Goal: Task Accomplishment & Management: Use online tool/utility

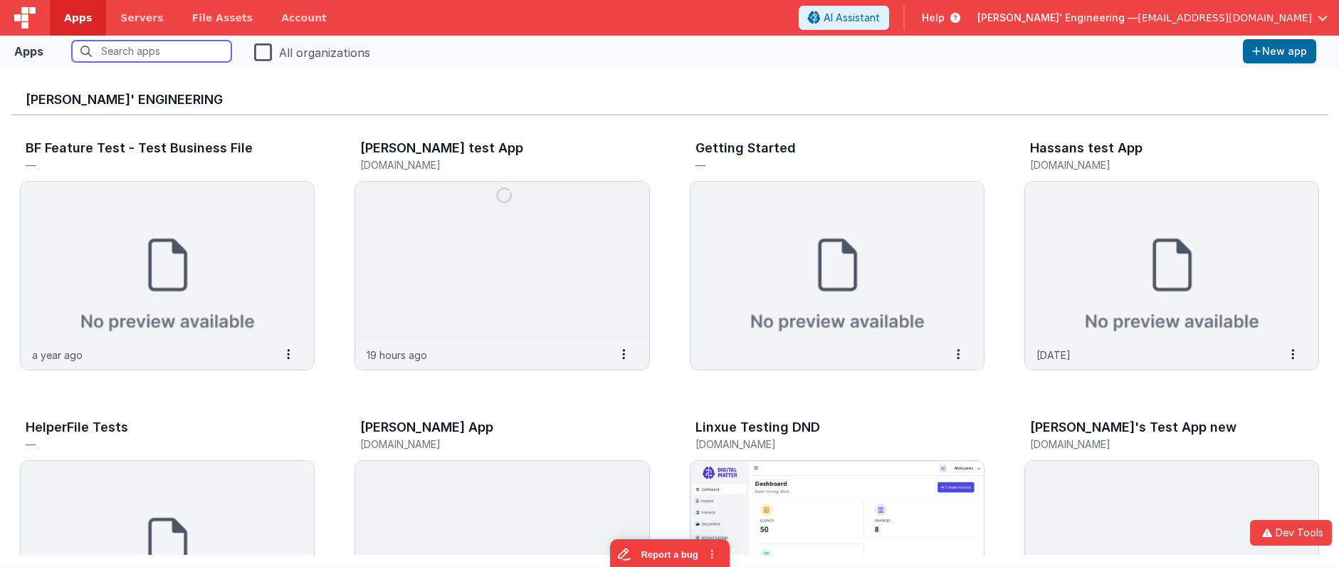
click at [112, 49] on input "text" at bounding box center [151, 51] width 159 height 21
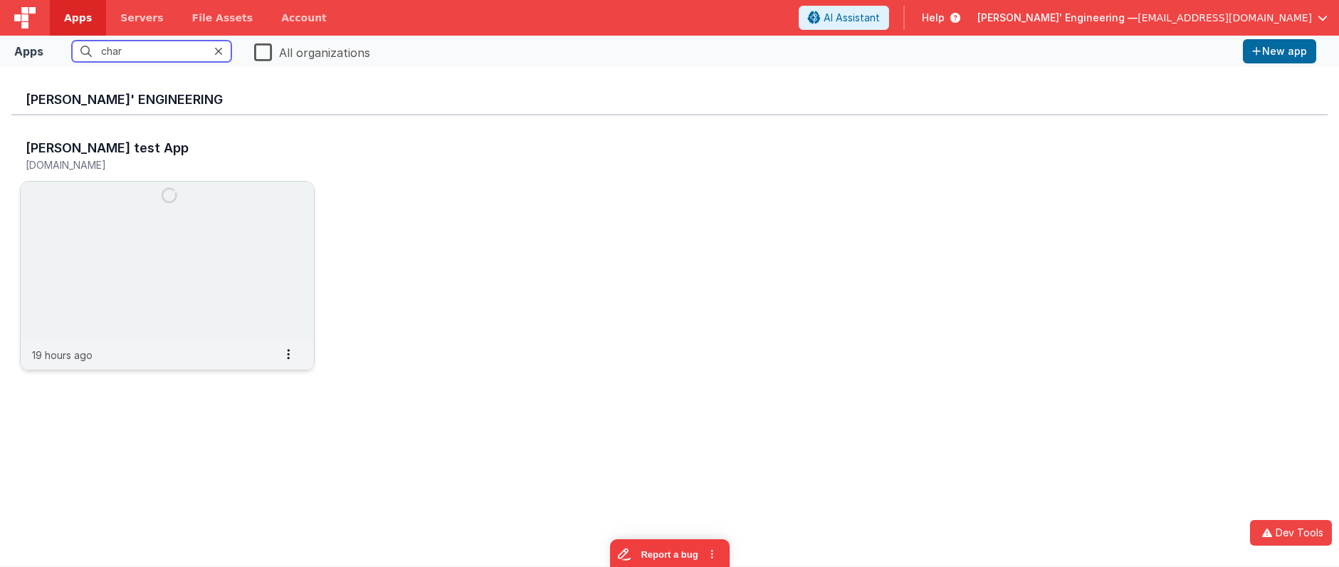
type input "char"
click at [217, 209] on img at bounding box center [167, 260] width 293 height 159
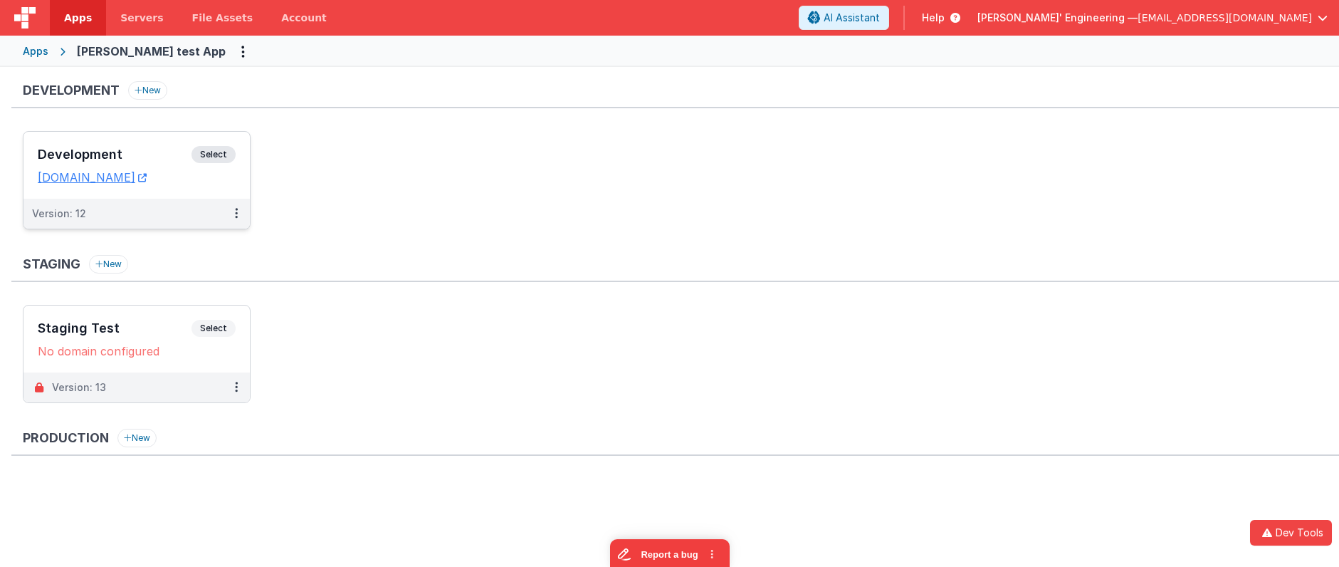
click at [202, 156] on span "Select" at bounding box center [213, 154] width 44 height 17
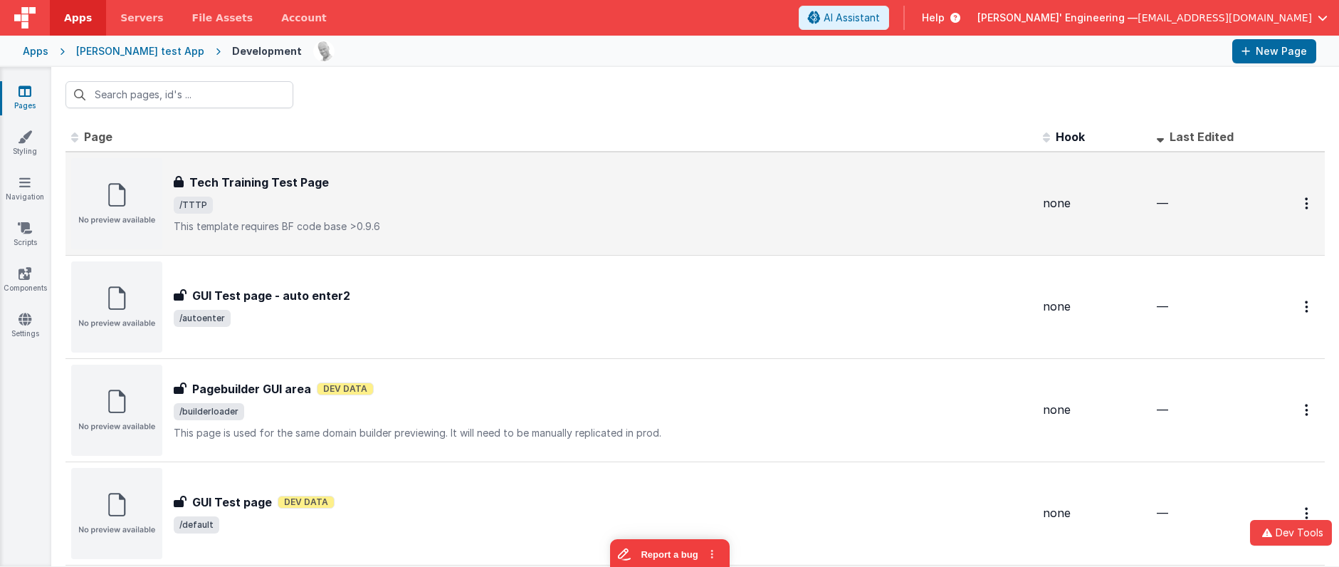
click at [433, 187] on div "Tech Training Test Page" at bounding box center [603, 182] width 858 height 17
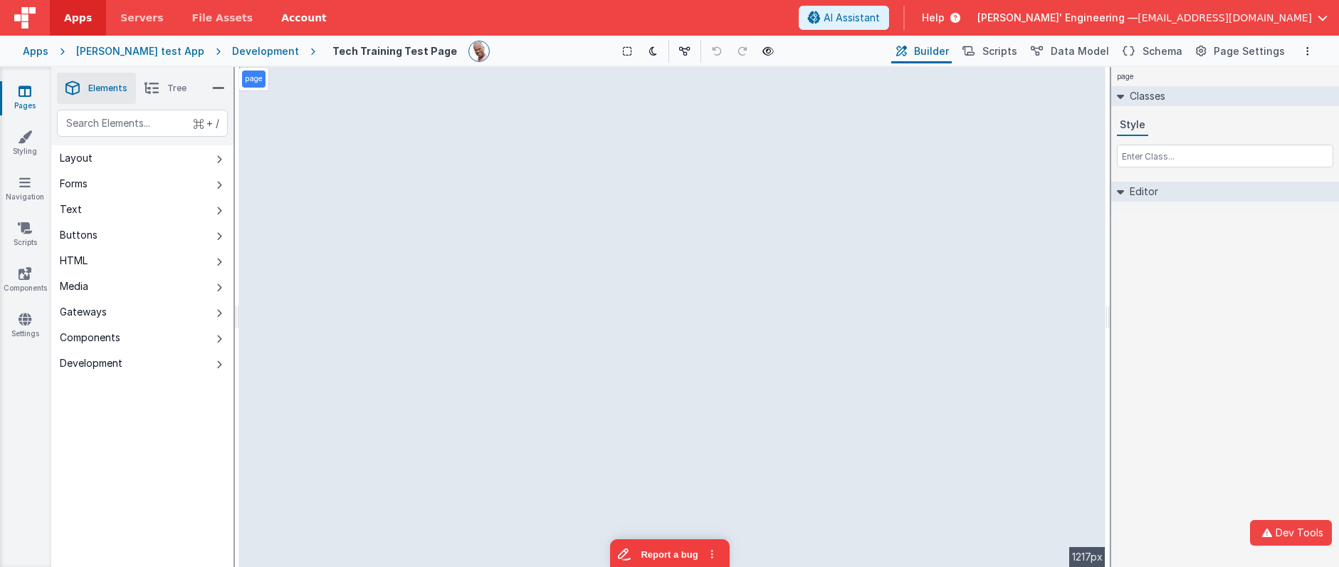
click at [290, 16] on link "Account" at bounding box center [304, 18] width 74 height 36
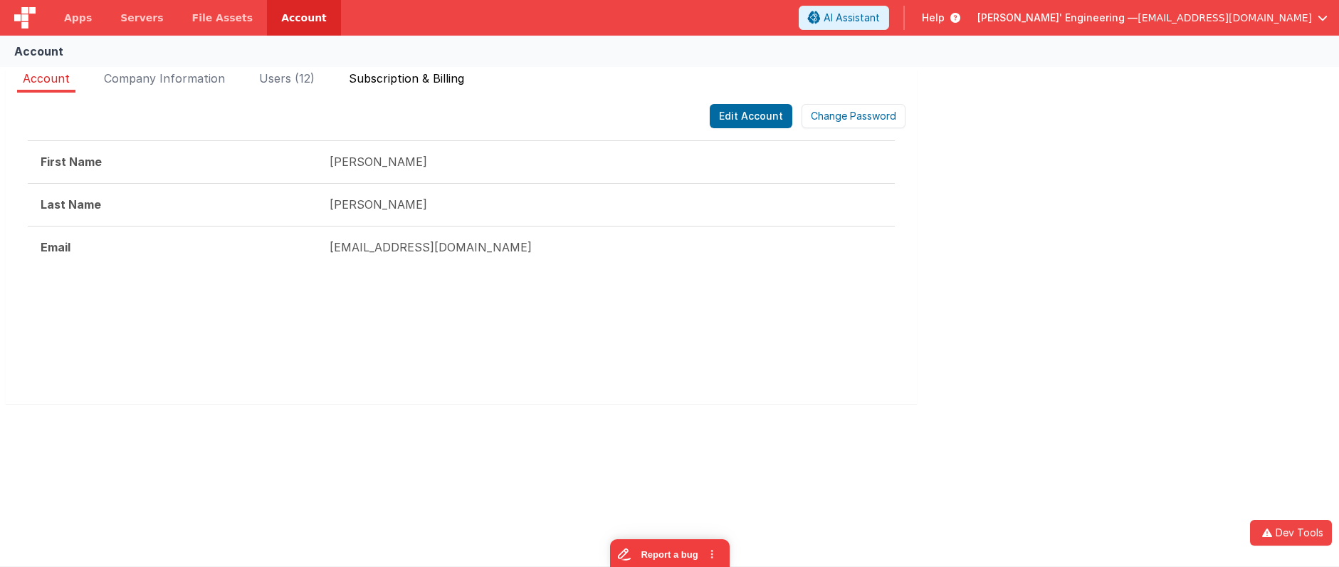
click at [431, 78] on span "Subscription & Billing" at bounding box center [406, 78] width 115 height 14
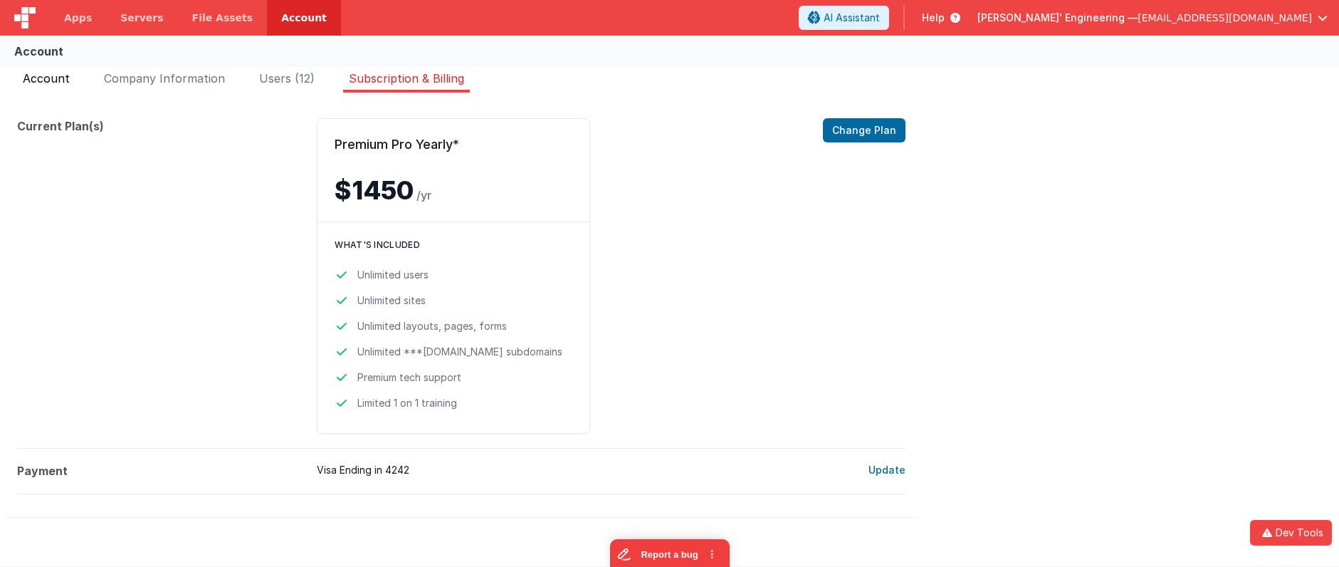
click at [58, 76] on span "Account" at bounding box center [46, 78] width 47 height 14
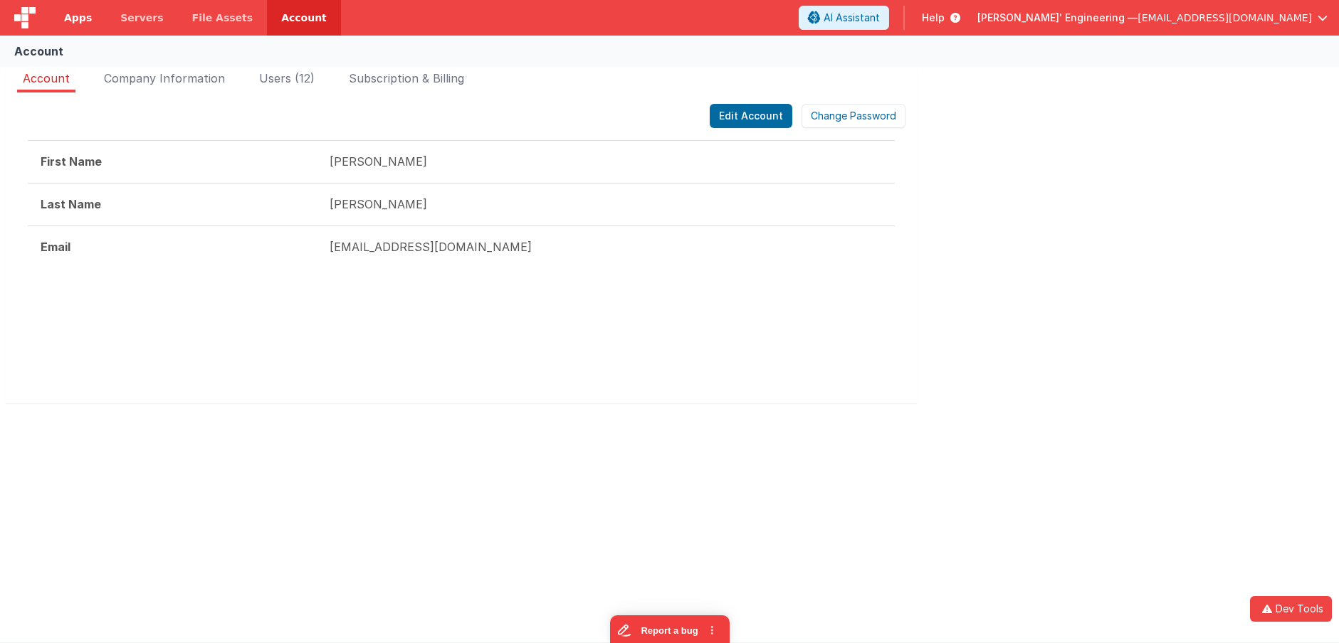
click at [80, 26] on link "Apps" at bounding box center [78, 18] width 56 height 36
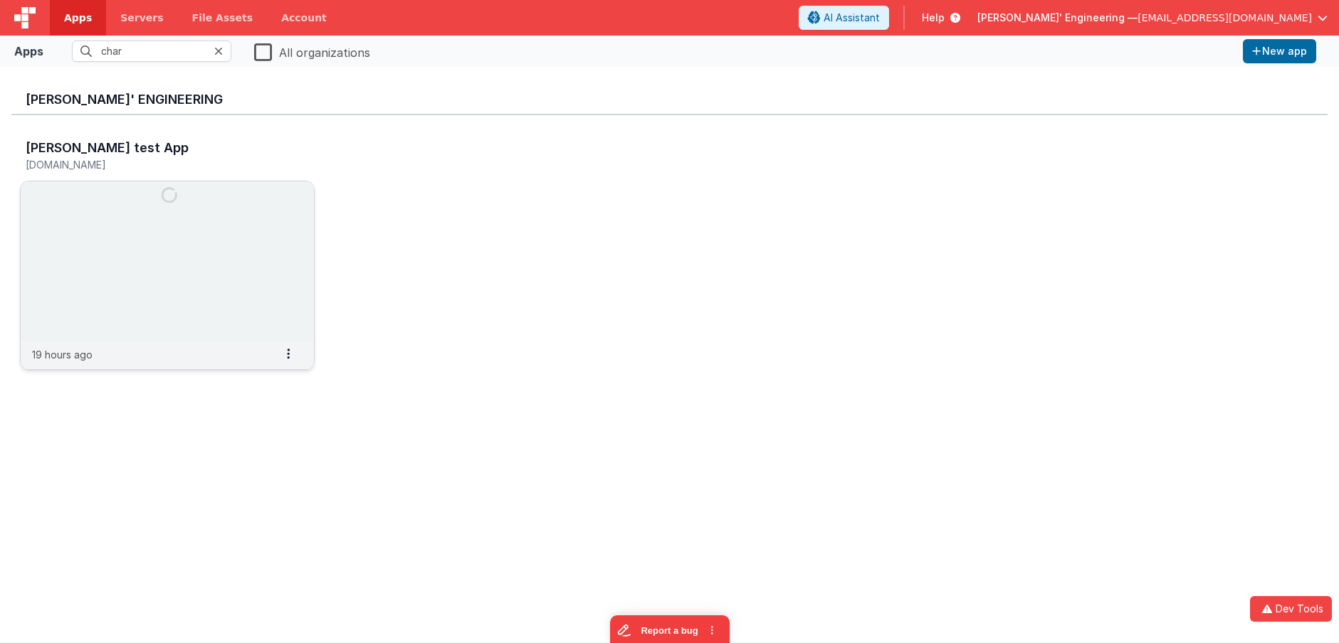
click at [129, 248] on img at bounding box center [167, 260] width 293 height 159
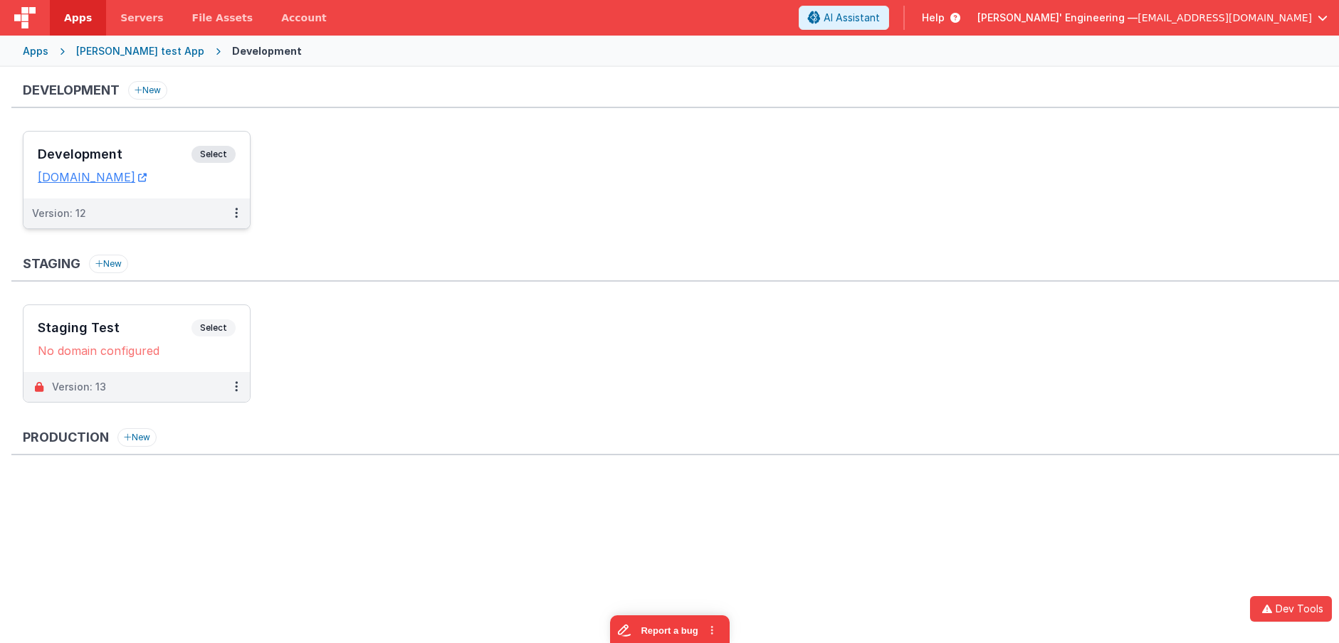
click at [183, 162] on div "Development Select" at bounding box center [137, 158] width 198 height 24
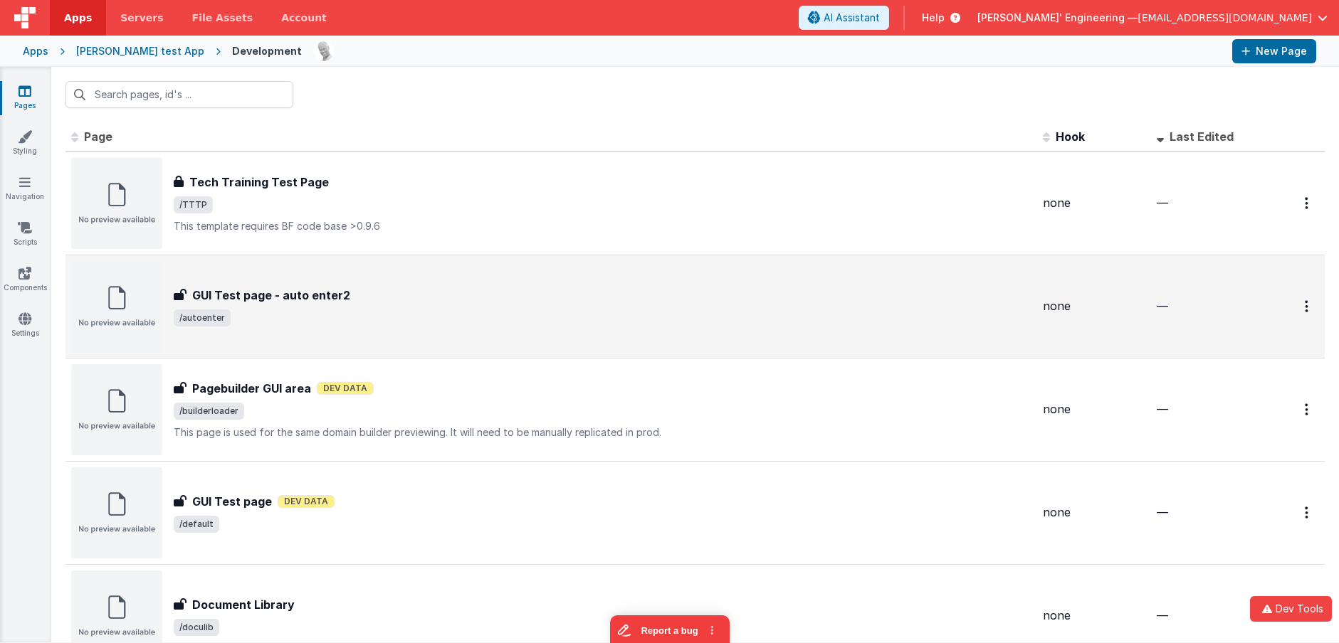
click at [337, 321] on span "/autoenter" at bounding box center [603, 318] width 858 height 17
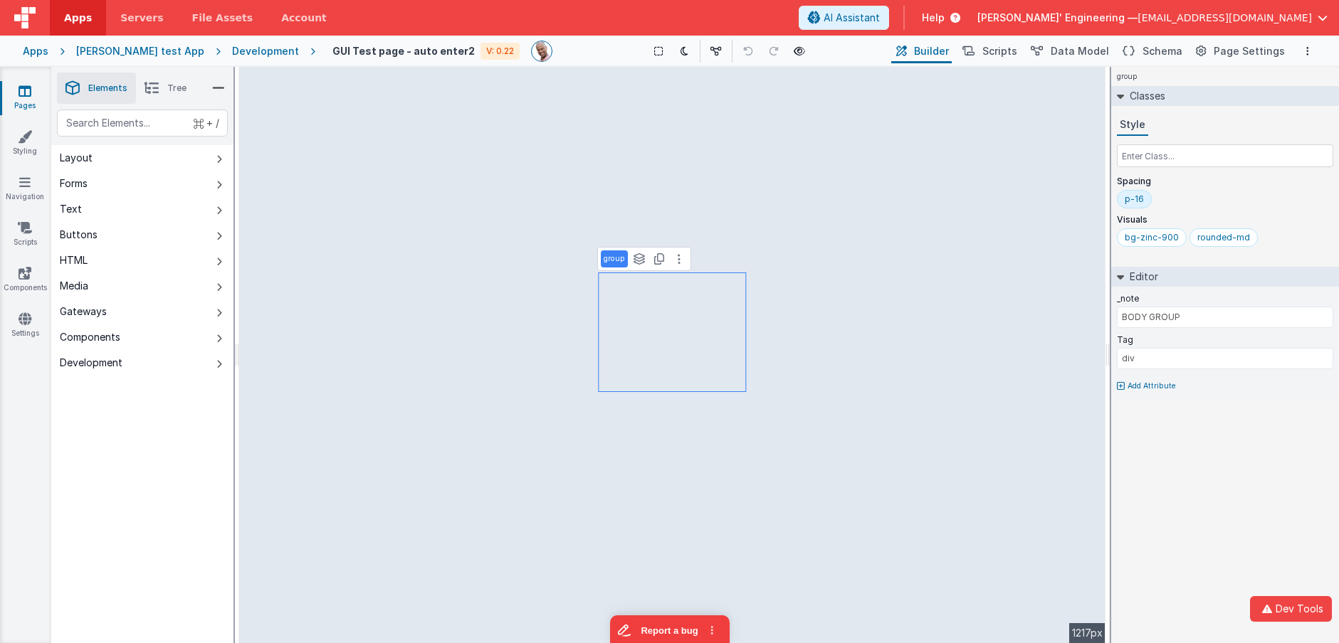
type input "Push Me"
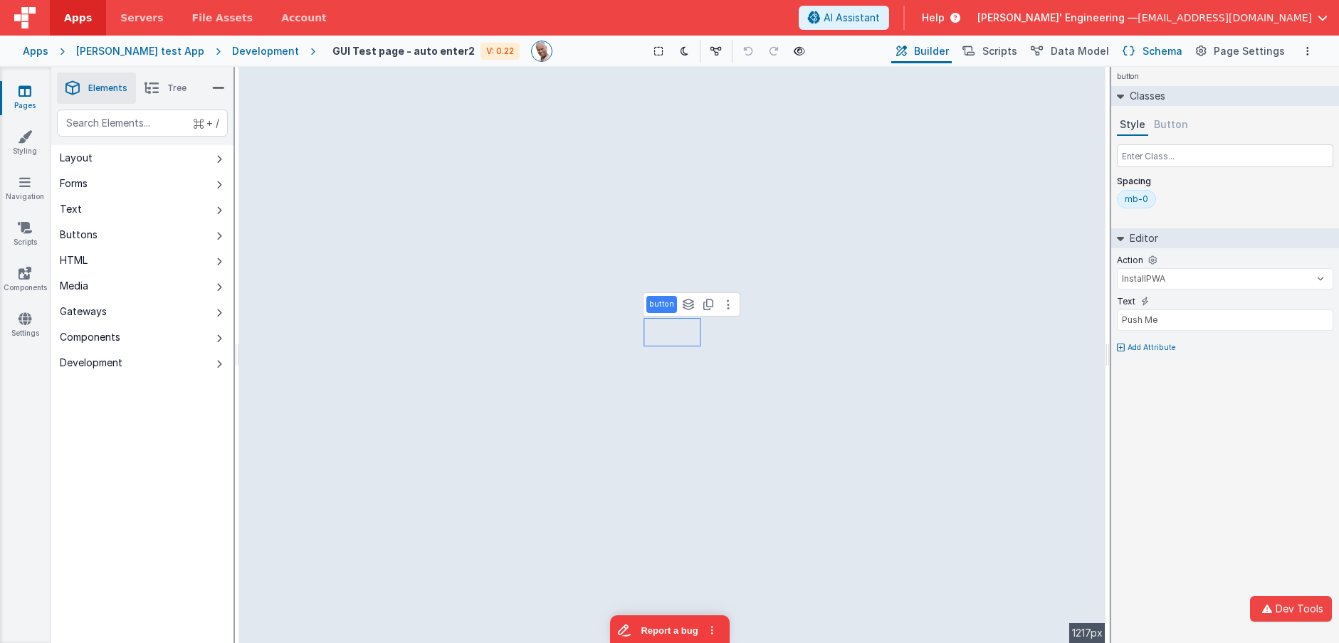
click at [1162, 53] on span "Schema" at bounding box center [1162, 51] width 40 height 14
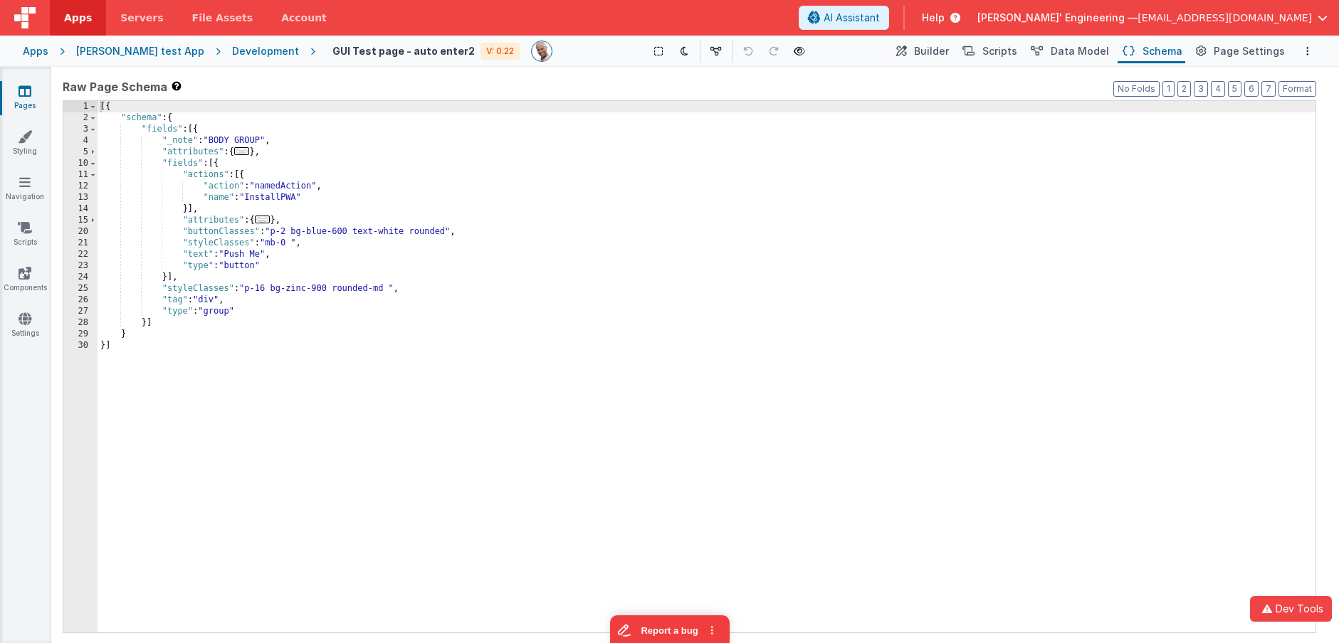
click at [233, 186] on div "[{ "schema" : { "fields" : [{ "_note" : "BODY GROUP" , "attributes" : { ... } ,…" at bounding box center [707, 378] width 1218 height 554
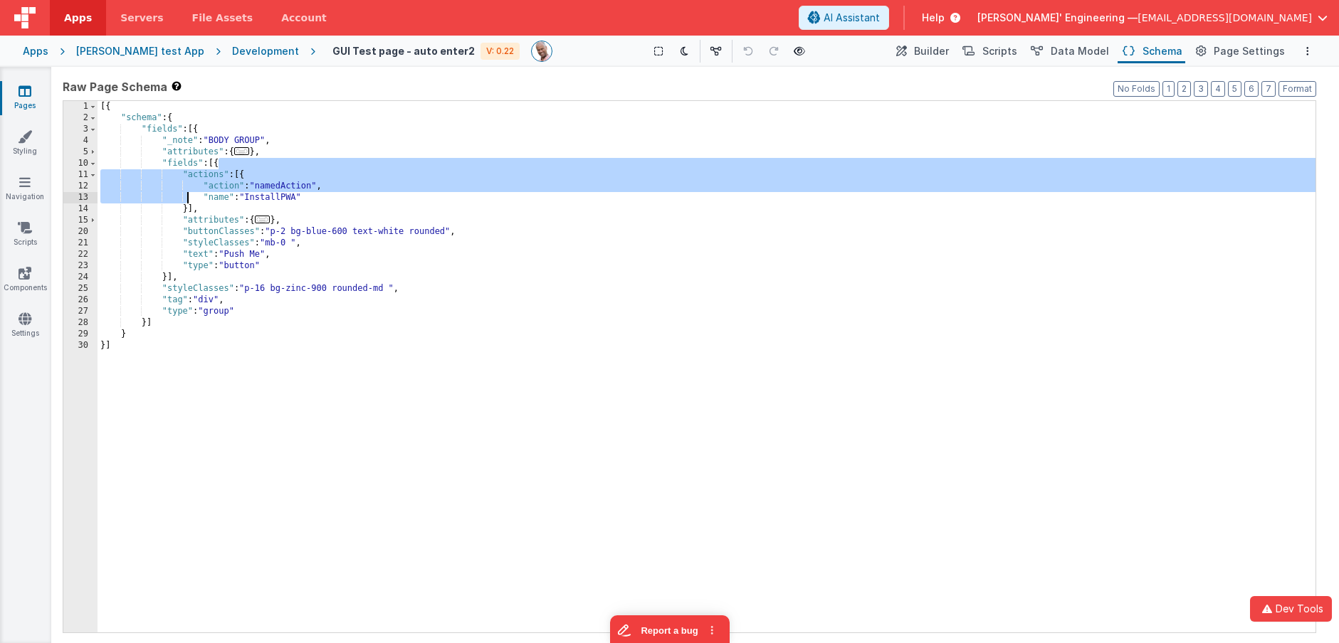
drag, startPoint x: 219, startPoint y: 165, endPoint x: 191, endPoint y: 204, distance: 47.4
click at [188, 203] on div "[{ "schema" : { "fields" : [{ "_note" : "BODY GROUP" , "attributes" : { ... } ,…" at bounding box center [707, 378] width 1218 height 554
drag, startPoint x: 233, startPoint y: 232, endPoint x: 238, endPoint y: 249, distance: 18.0
click at [233, 232] on div "[{ "schema" : { "fields" : [{ "_note" : "BODY GROUP" , "attributes" : { ... } ,…" at bounding box center [707, 378] width 1218 height 554
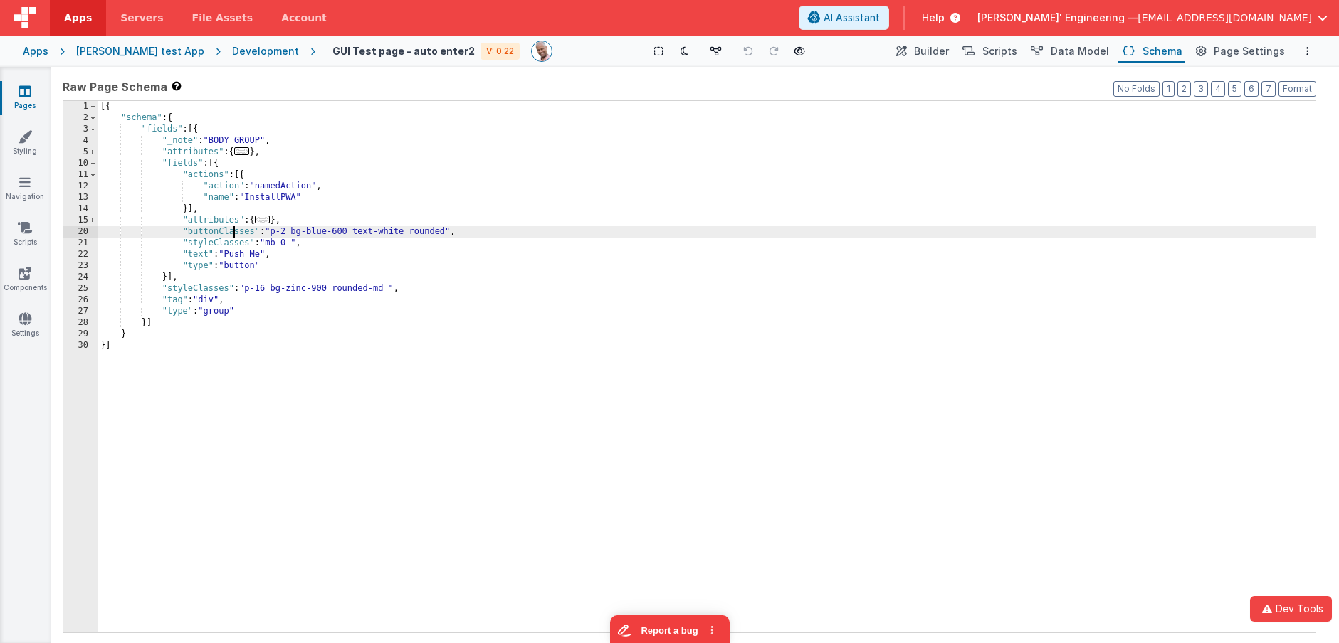
click at [167, 276] on div "[{ "schema" : { "fields" : [{ "_note" : "BODY GROUP" , "attributes" : { ... } ,…" at bounding box center [707, 378] width 1218 height 554
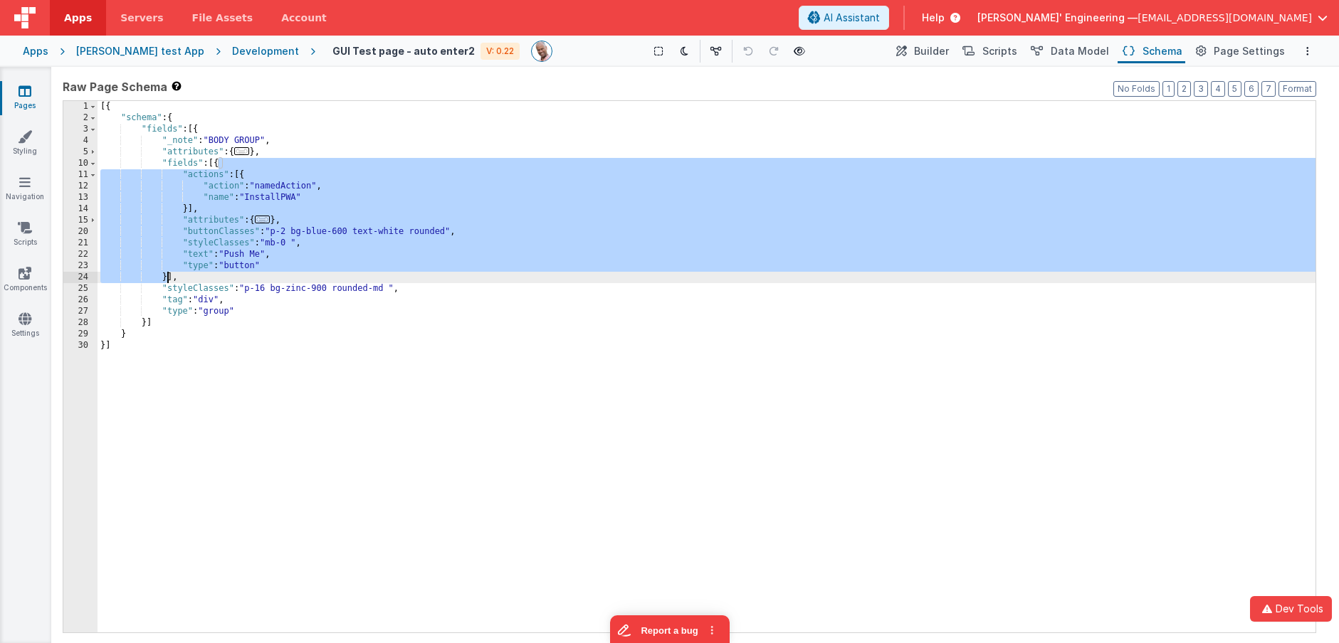
click at [167, 276] on div "[{ "schema" : { "fields" : [{ "_note" : "BODY GROUP" , "attributes" : { ... } ,…" at bounding box center [707, 378] width 1218 height 554
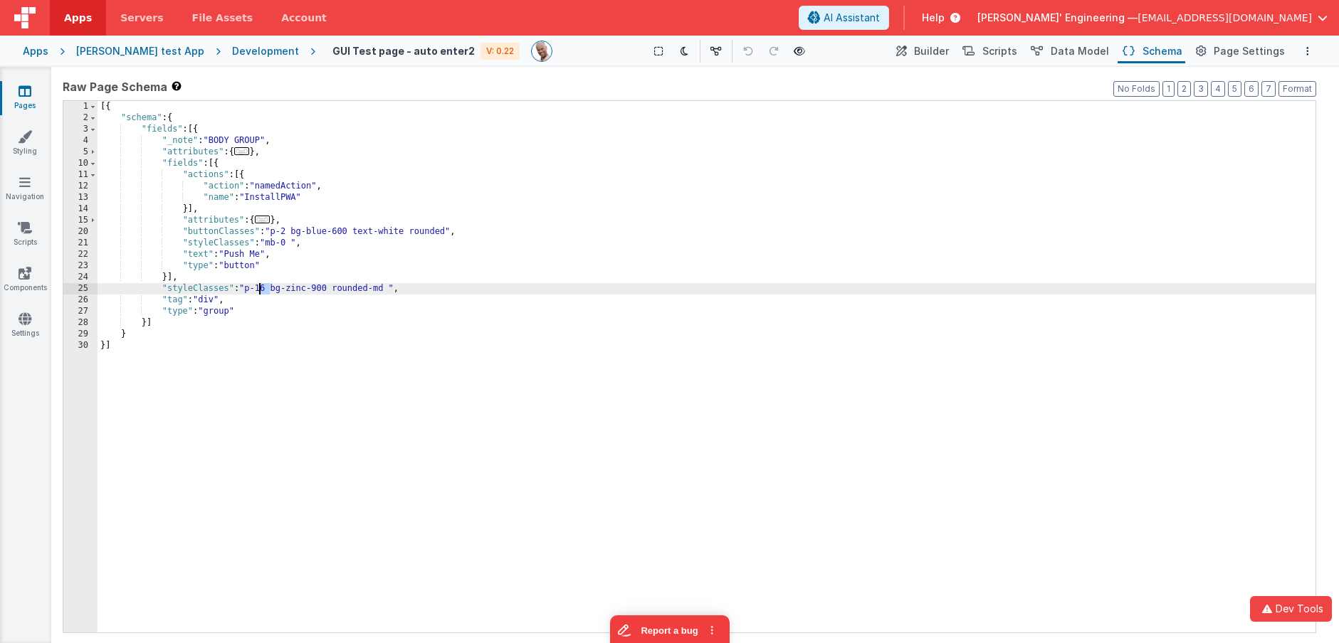
drag, startPoint x: 271, startPoint y: 289, endPoint x: 261, endPoint y: 288, distance: 10.0
click at [260, 288] on div "[{ "schema" : { "fields" : [{ "_note" : "BODY GROUP" , "attributes" : { ... } ,…" at bounding box center [707, 378] width 1218 height 554
click at [312, 288] on div "[{ "schema" : { "fields" : [{ "_note" : "BODY GROUP" , "attributes" : { ... } ,…" at bounding box center [707, 378] width 1218 height 554
click at [598, 209] on div "[{ "schema" : { "fields" : [{ "_note" : "BODY GROUP" , "attributes" : { ... } ,…" at bounding box center [707, 378] width 1218 height 554
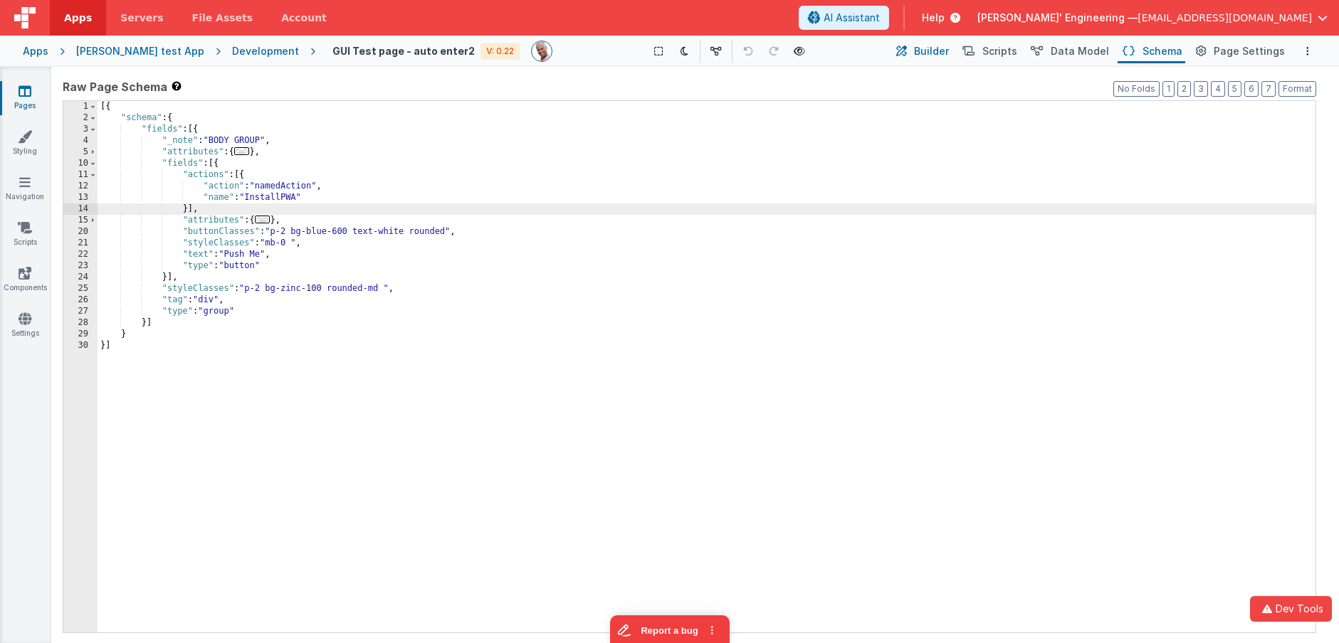
click at [939, 54] on span "Builder" at bounding box center [931, 51] width 35 height 14
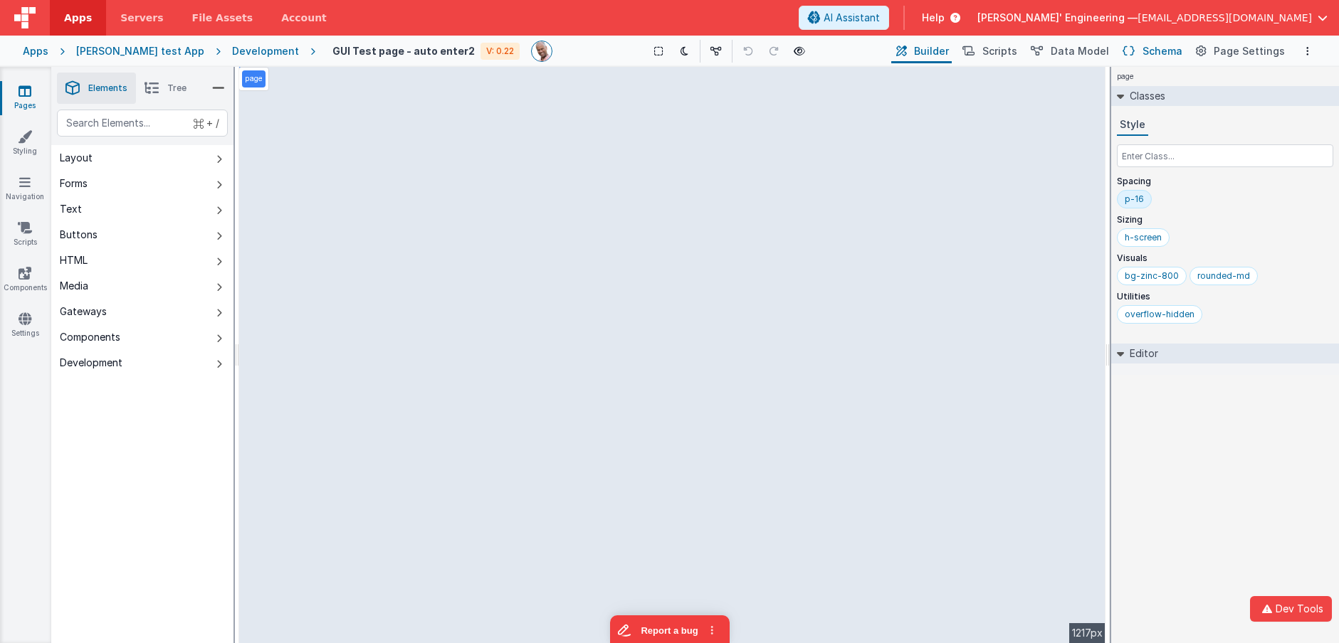
click at [1157, 52] on span "Schema" at bounding box center [1162, 51] width 40 height 14
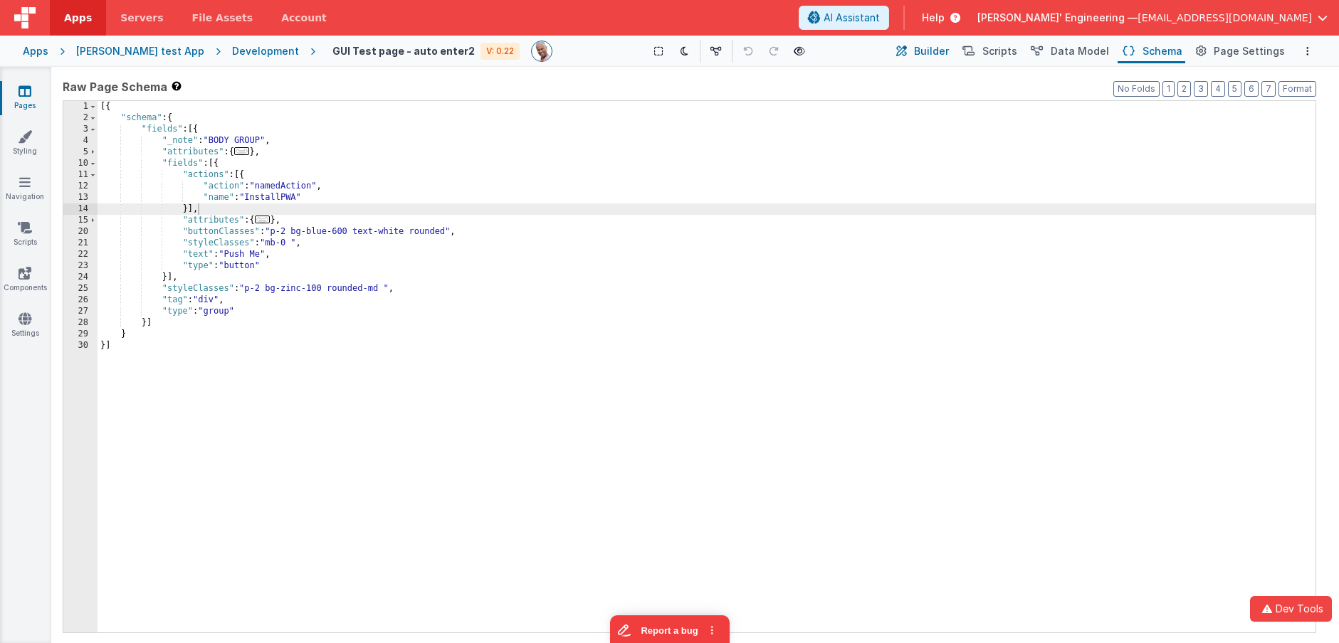
click at [949, 53] on span "Builder" at bounding box center [931, 51] width 35 height 14
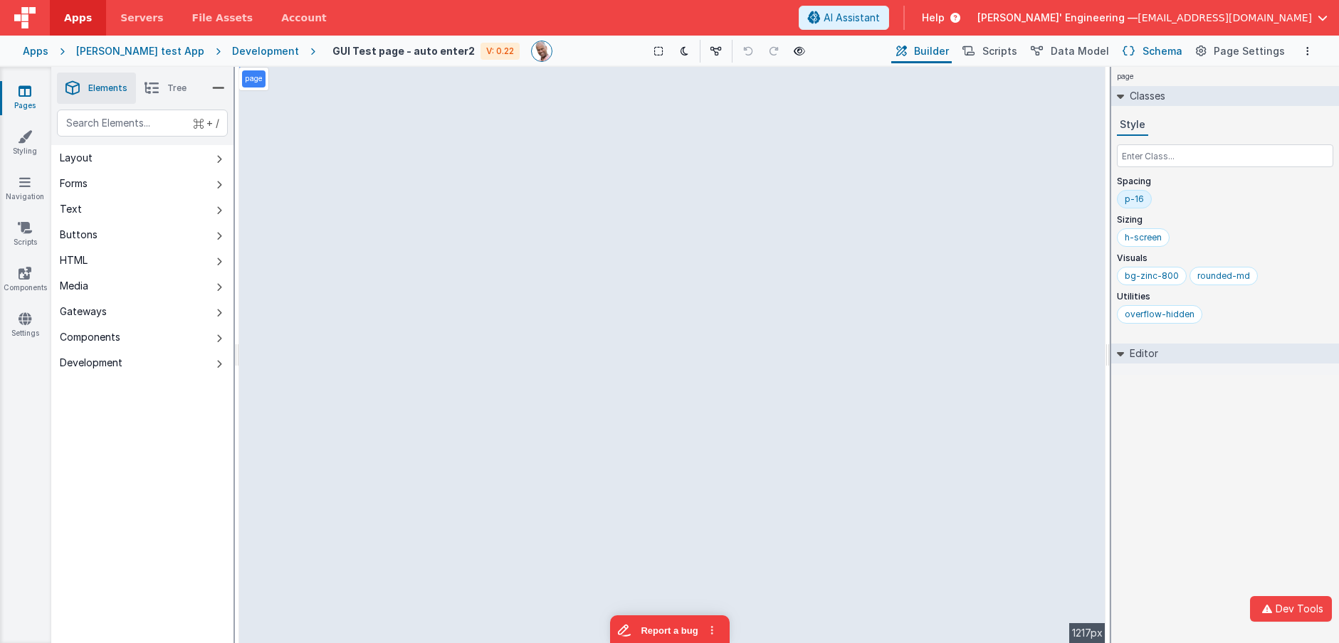
click at [1144, 46] on button "Schema" at bounding box center [1151, 51] width 68 height 24
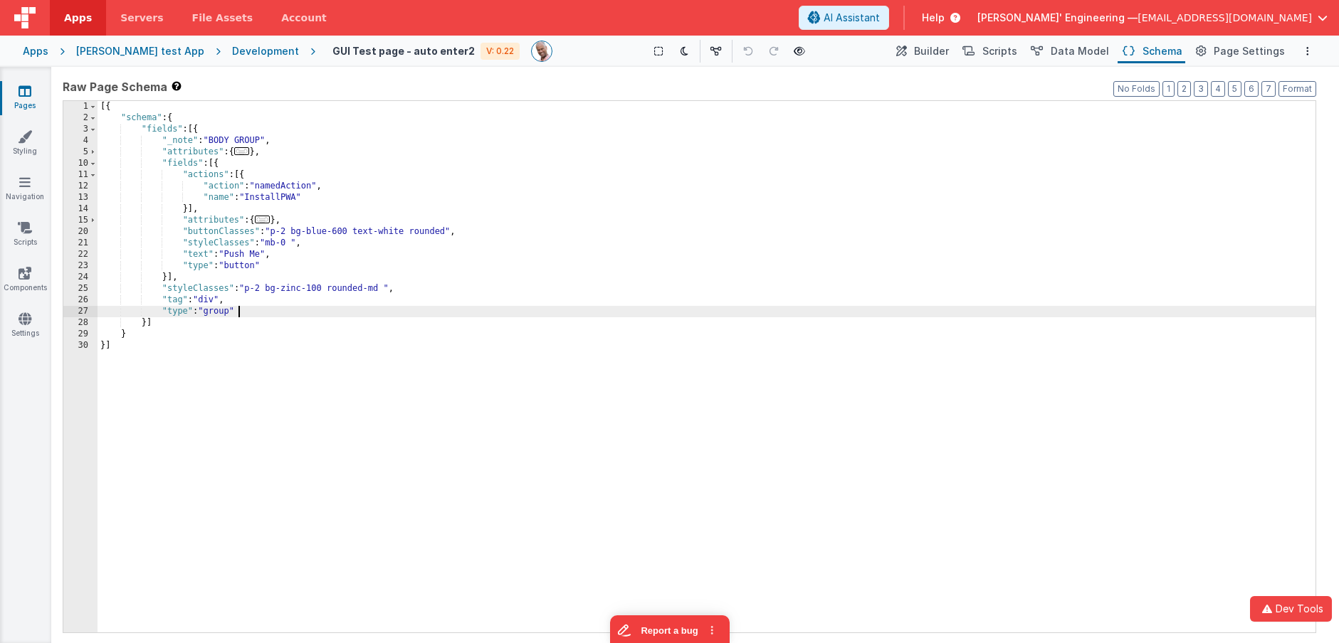
click at [382, 310] on div "[{ "schema" : { "fields" : [{ "_note" : "BODY GROUP" , "attributes" : { ... } ,…" at bounding box center [707, 378] width 1218 height 554
click at [323, 295] on div "[{ "schema" : { "fields" : [{ "_note" : "BODY GROUP" , "attributes" : { ... } ,…" at bounding box center [707, 378] width 1218 height 554
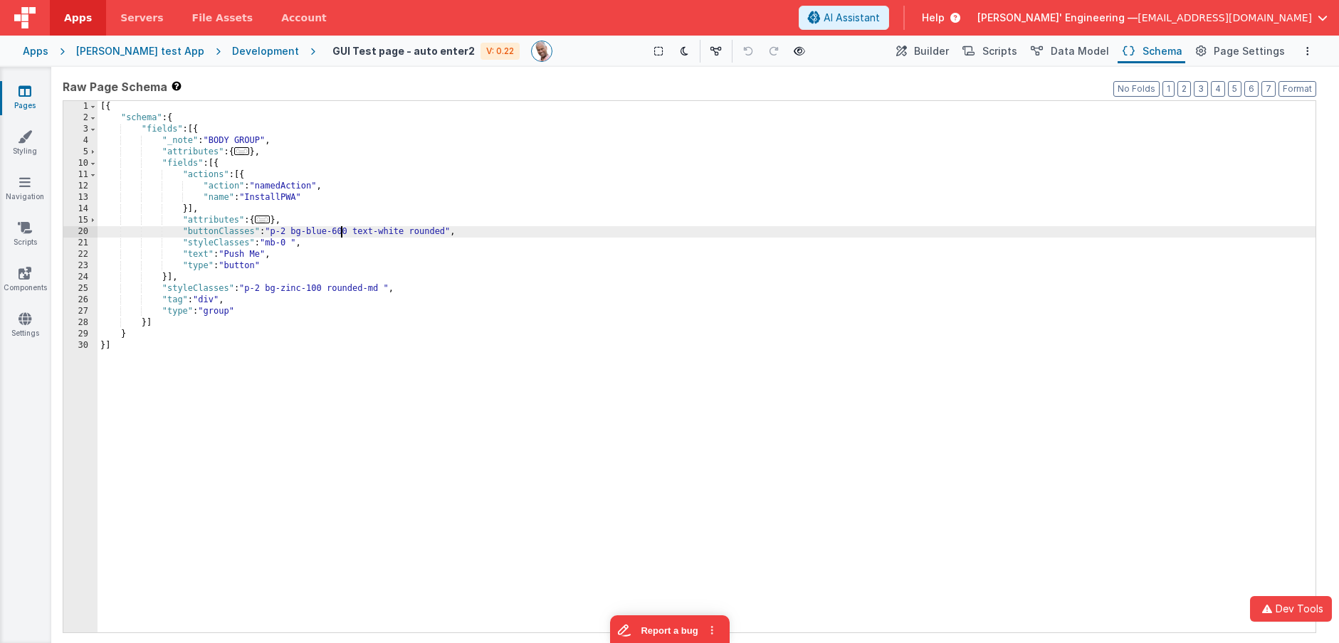
click at [342, 229] on div "[{ "schema" : { "fields" : [{ "_note" : "BODY GROUP" , "attributes" : { ... } ,…" at bounding box center [707, 378] width 1218 height 554
click at [907, 48] on button "Builder" at bounding box center [921, 51] width 60 height 24
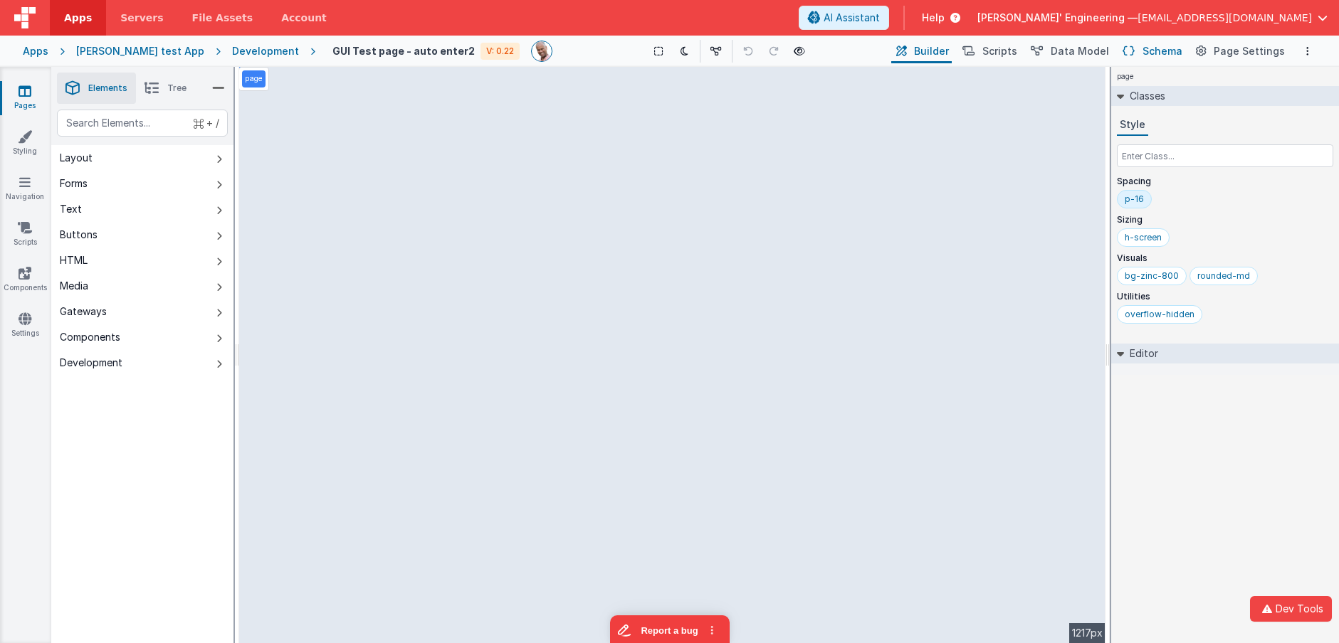
click at [1154, 49] on span "Schema" at bounding box center [1162, 51] width 40 height 14
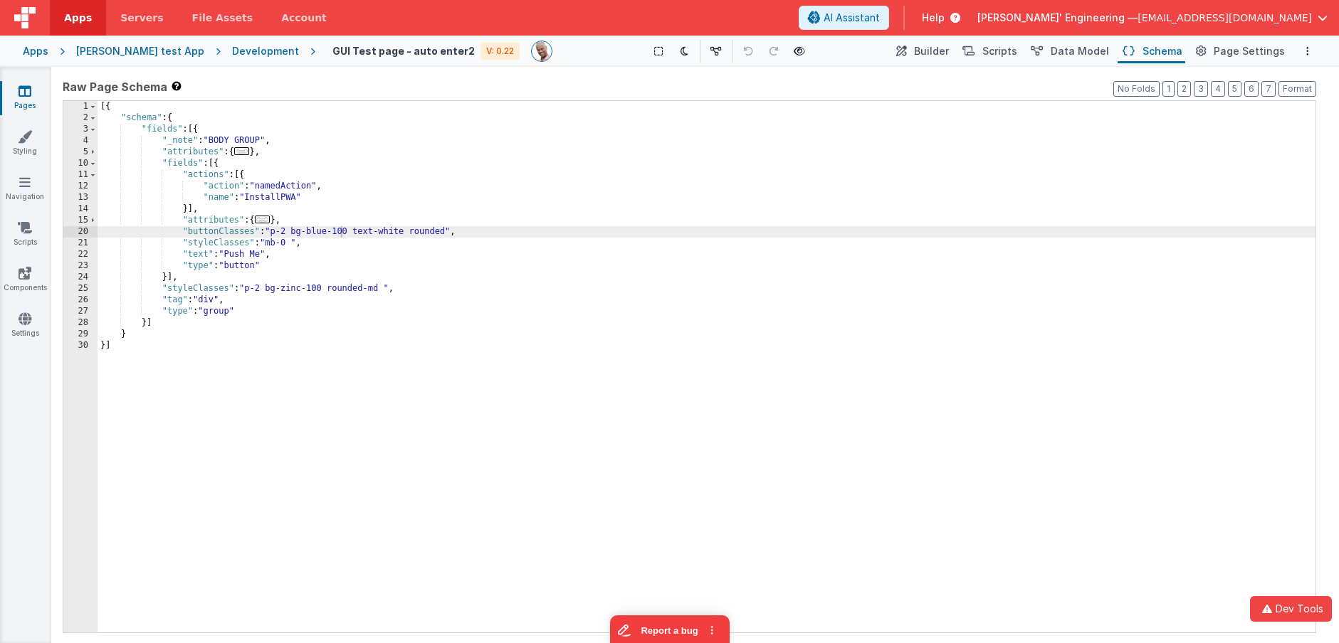
click at [285, 182] on div "[{ "schema" : { "fields" : [{ "_note" : "BODY GROUP" , "attributes" : { ... } ,…" at bounding box center [707, 378] width 1218 height 554
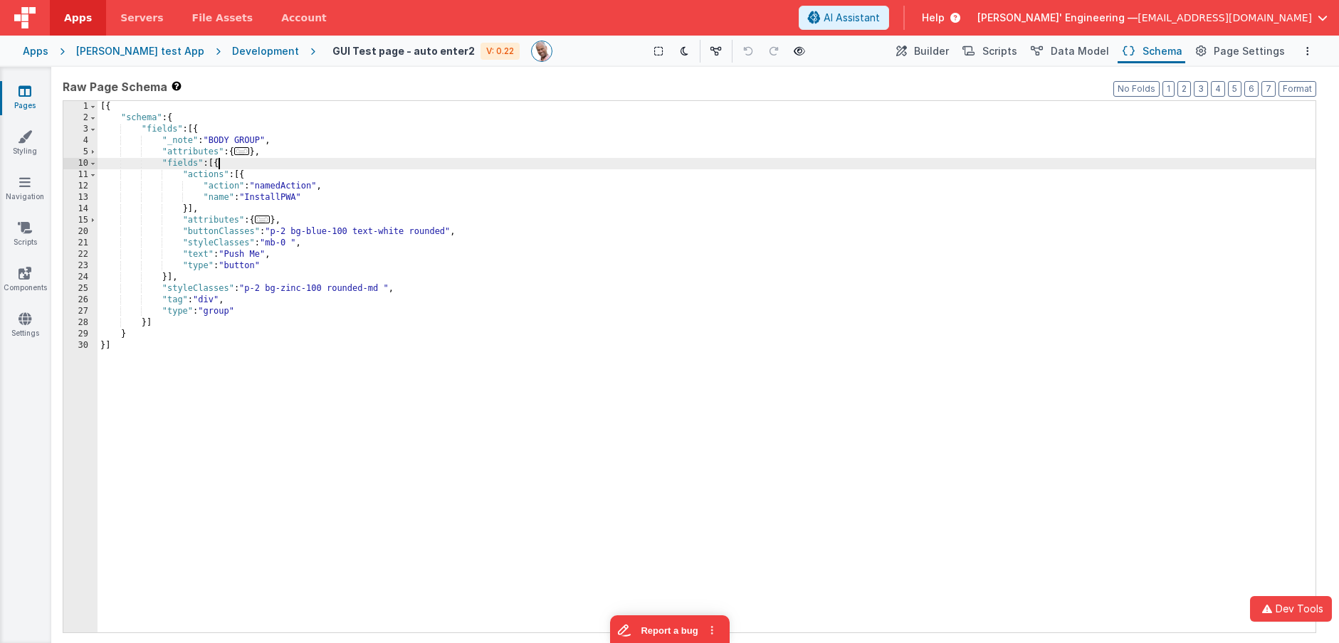
click at [219, 167] on div "[{ "schema" : { "fields" : [{ "_note" : "BODY GROUP" , "attributes" : { ... } ,…" at bounding box center [707, 378] width 1218 height 554
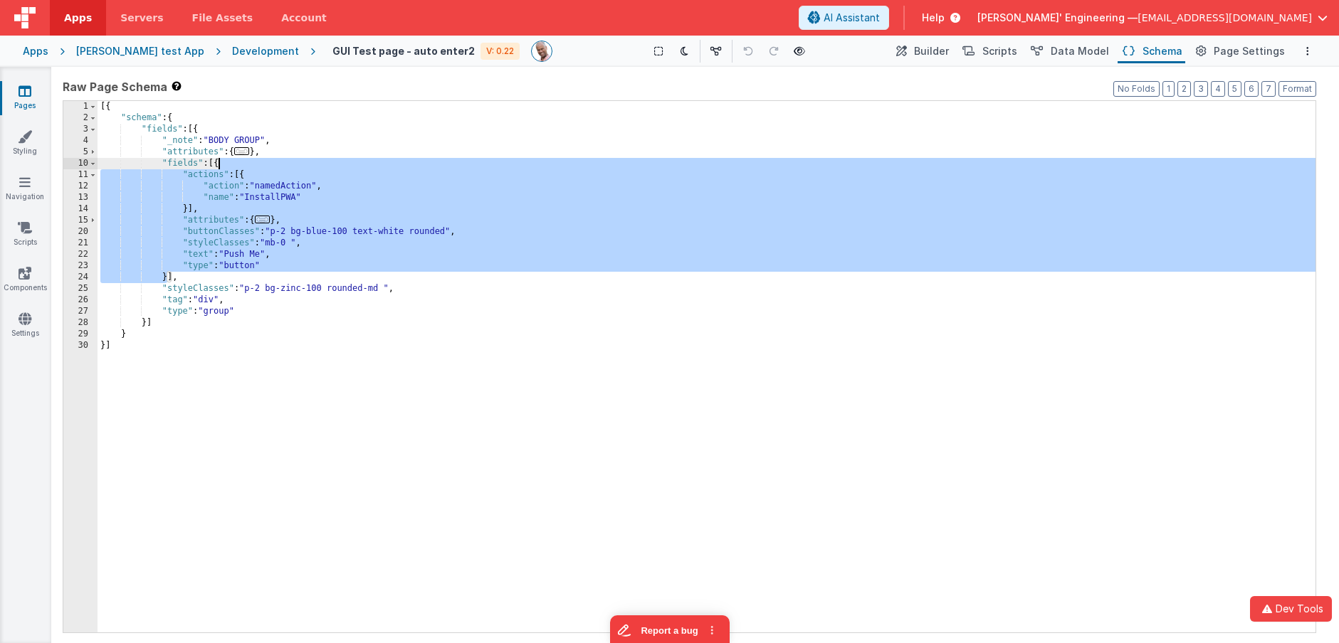
click at [219, 167] on div "[{ "schema" : { "fields" : [{ "_note" : "BODY GROUP" , "attributes" : { ... } ,…" at bounding box center [707, 378] width 1218 height 554
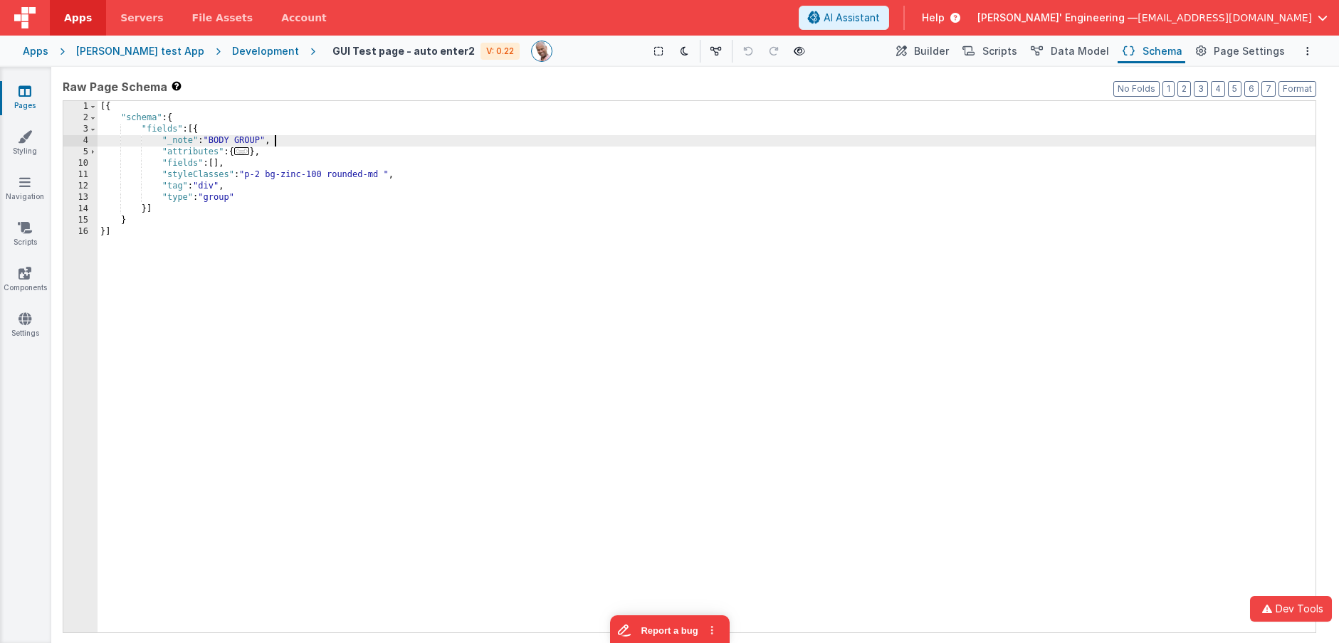
click at [933, 140] on div "[{ "schema" : { "fields" : [{ "_note" : "BODY GROUP" , "attributes" : { ... } ,…" at bounding box center [707, 378] width 1218 height 554
click at [944, 47] on span "Builder" at bounding box center [931, 51] width 35 height 14
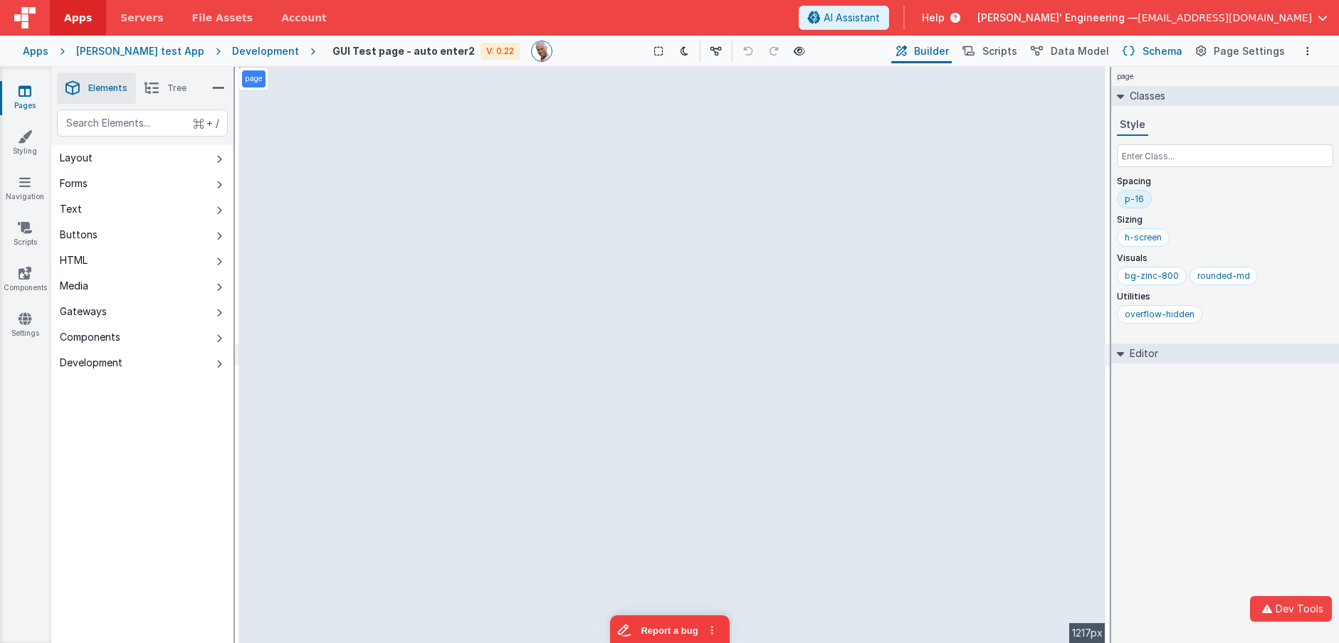
click at [1155, 48] on span "Schema" at bounding box center [1162, 51] width 40 height 14
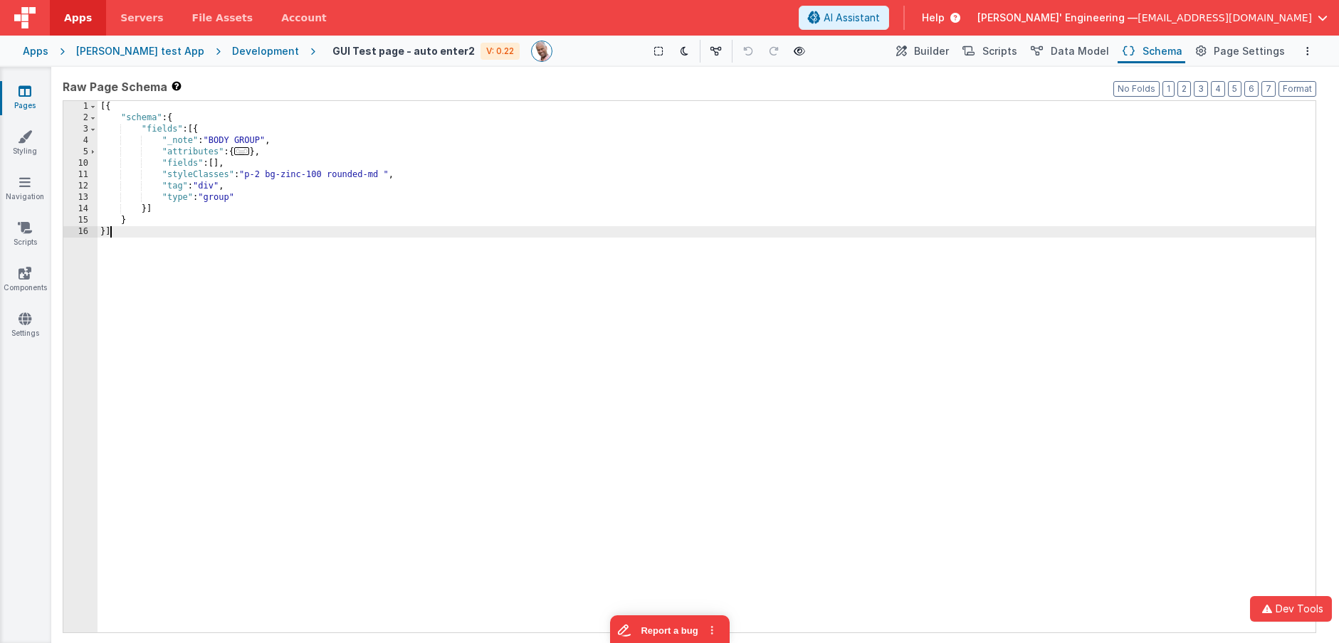
click at [246, 292] on div "[{ "schema" : { "fields" : [{ "_note" : "BODY GROUP" , "attributes" : { ... } ,…" at bounding box center [707, 378] width 1218 height 554
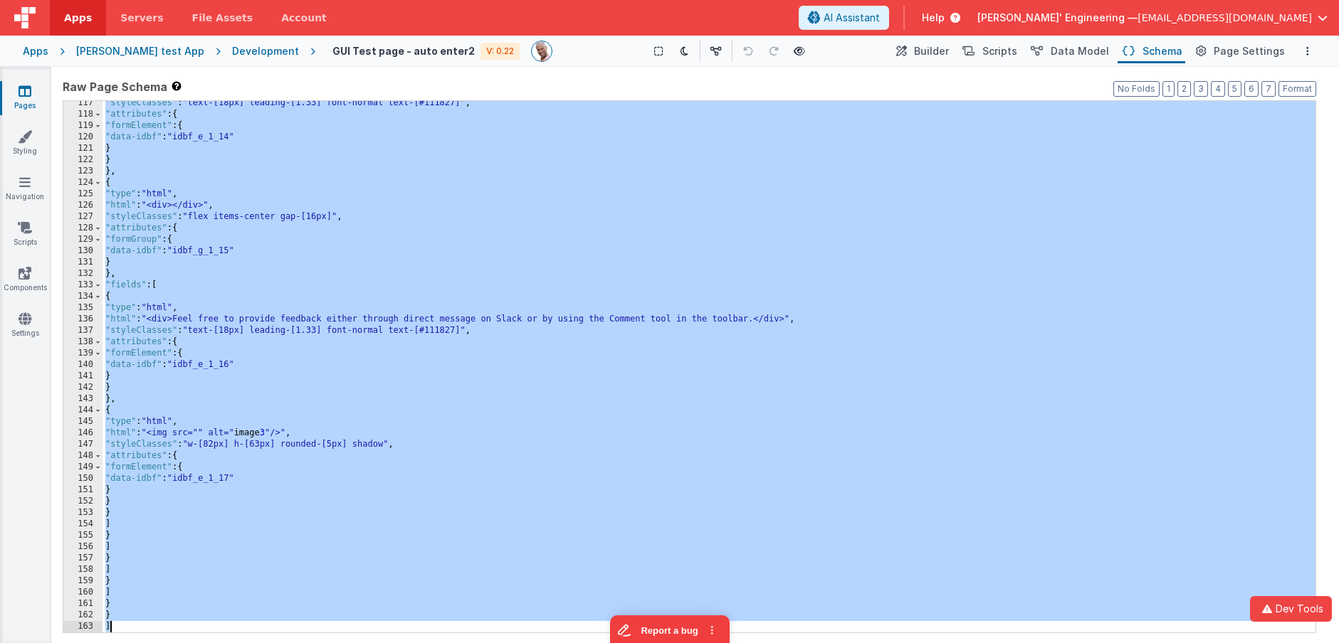
scroll to position [1290, 0]
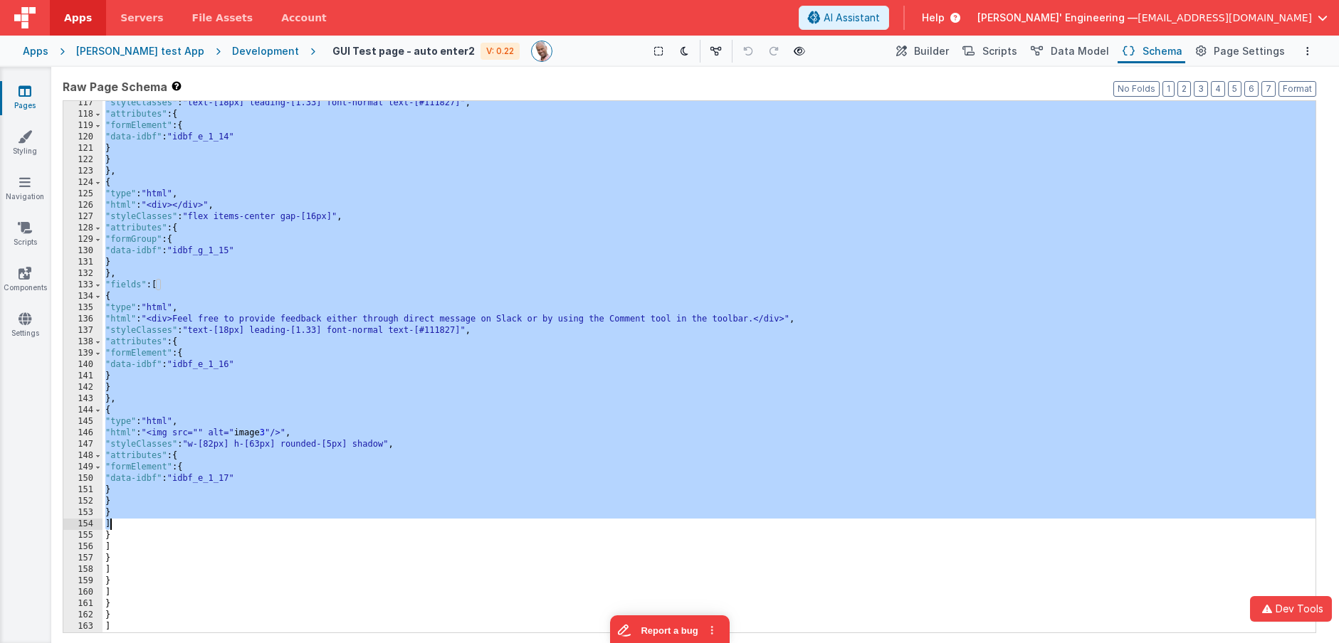
drag, startPoint x: 157, startPoint y: 289, endPoint x: 219, endPoint y: 524, distance: 242.9
click at [219, 524] on div ""styleClasses" : "text-[18px] leading-[1.33] font-normal text-[#111827]" , "att…" at bounding box center [708, 375] width 1213 height 554
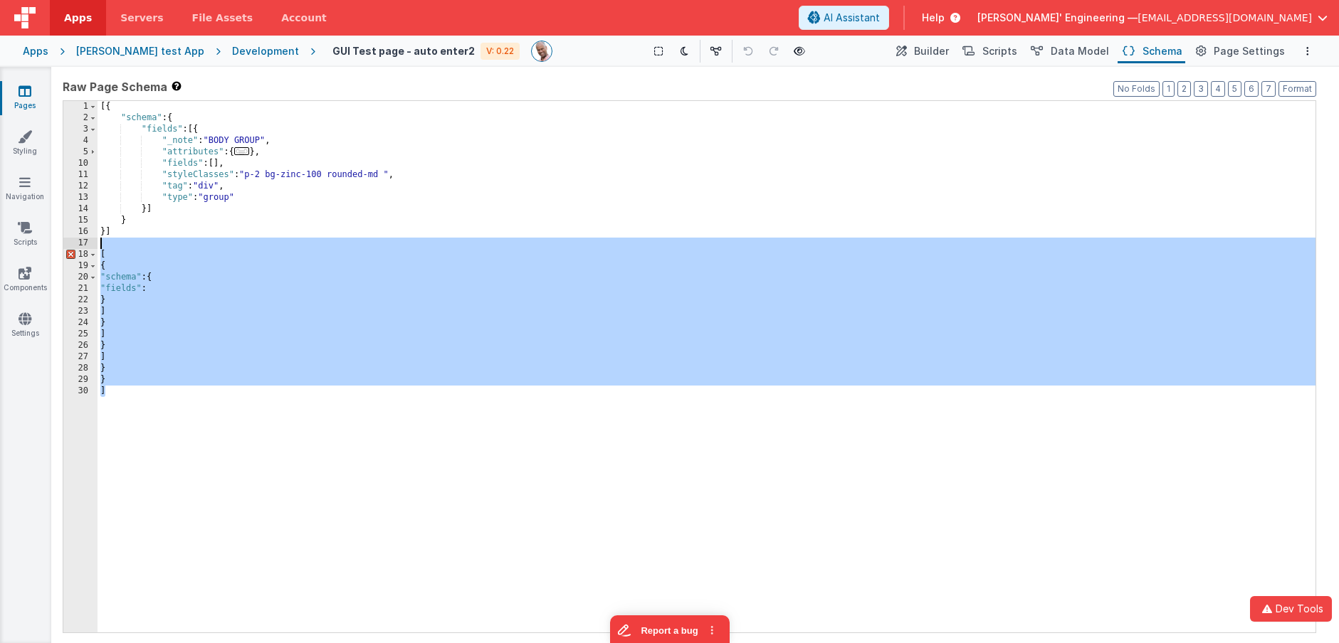
drag, startPoint x: 178, startPoint y: 409, endPoint x: 88, endPoint y: 237, distance: 193.9
click at [83, 238] on div "1 2 3 4 5 10 11 12 13 14 15 16 17 18 19 20 21 22 23 24 25 26 27 28 29 30 [{ "sc…" at bounding box center [689, 366] width 1253 height 533
drag, startPoint x: 316, startPoint y: 226, endPoint x: 322, endPoint y: 263, distance: 38.3
click at [315, 226] on div "[{ "schema" : { "fields" : [{ "_note" : "BODY GROUP" , "attributes" : { ... } ,…" at bounding box center [707, 378] width 1218 height 554
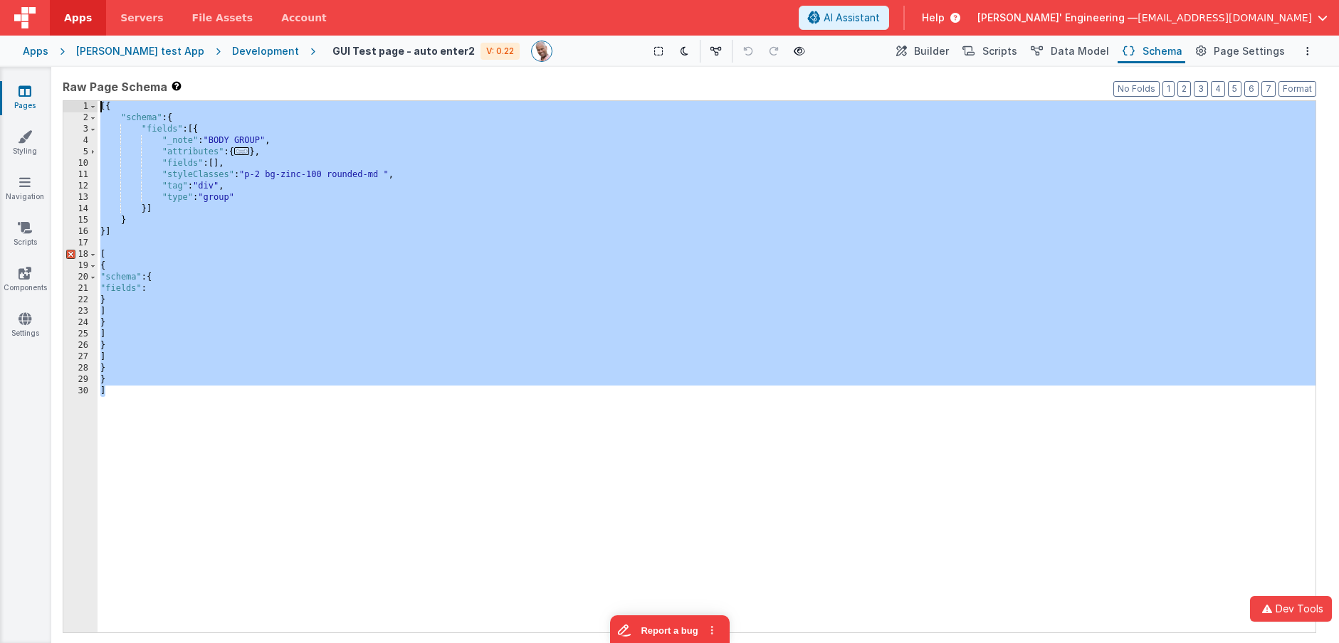
drag, startPoint x: 331, startPoint y: 426, endPoint x: 28, endPoint y: -84, distance: 593.6
click at [28, 0] on html "Dev Tools Apps Servers File Assets Account Some FUTURE Slot AI Assistant Help D…" at bounding box center [669, 321] width 1339 height 643
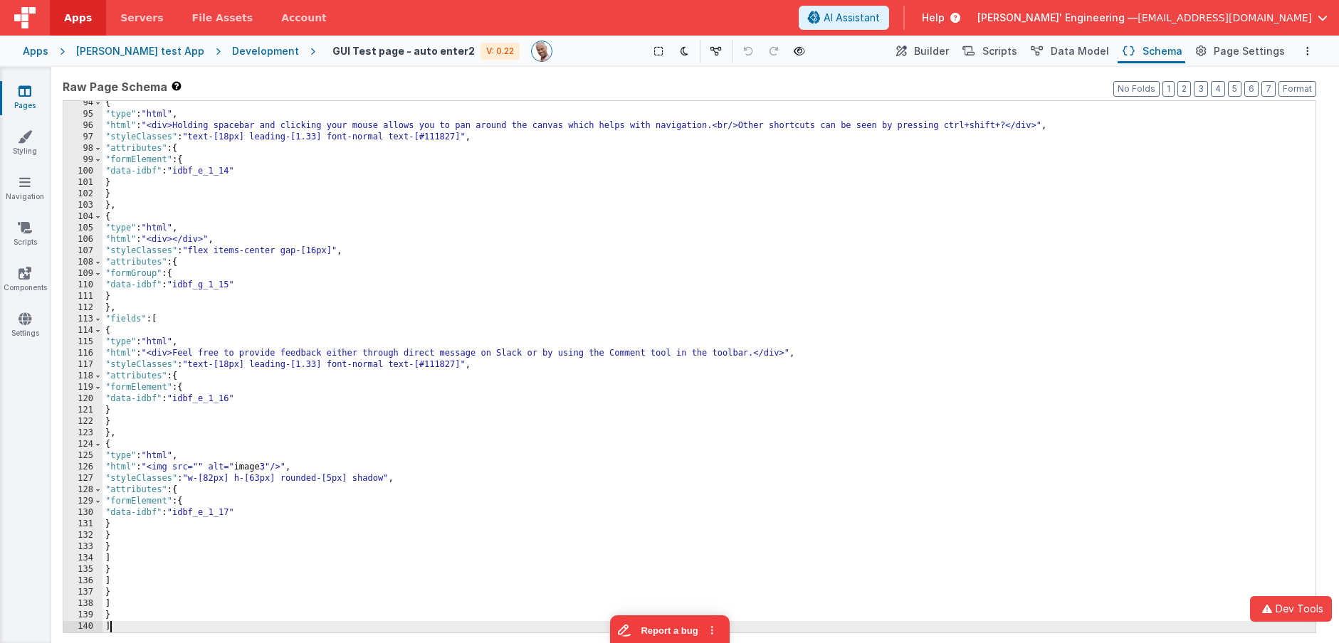
scroll to position [1074, 0]
click at [1300, 93] on button "Format" at bounding box center [1297, 89] width 38 height 16
click at [363, 248] on div "{ "type" : "html" , "html" : "<div>Holding spacebar and clicking your mouse all…" at bounding box center [708, 375] width 1213 height 554
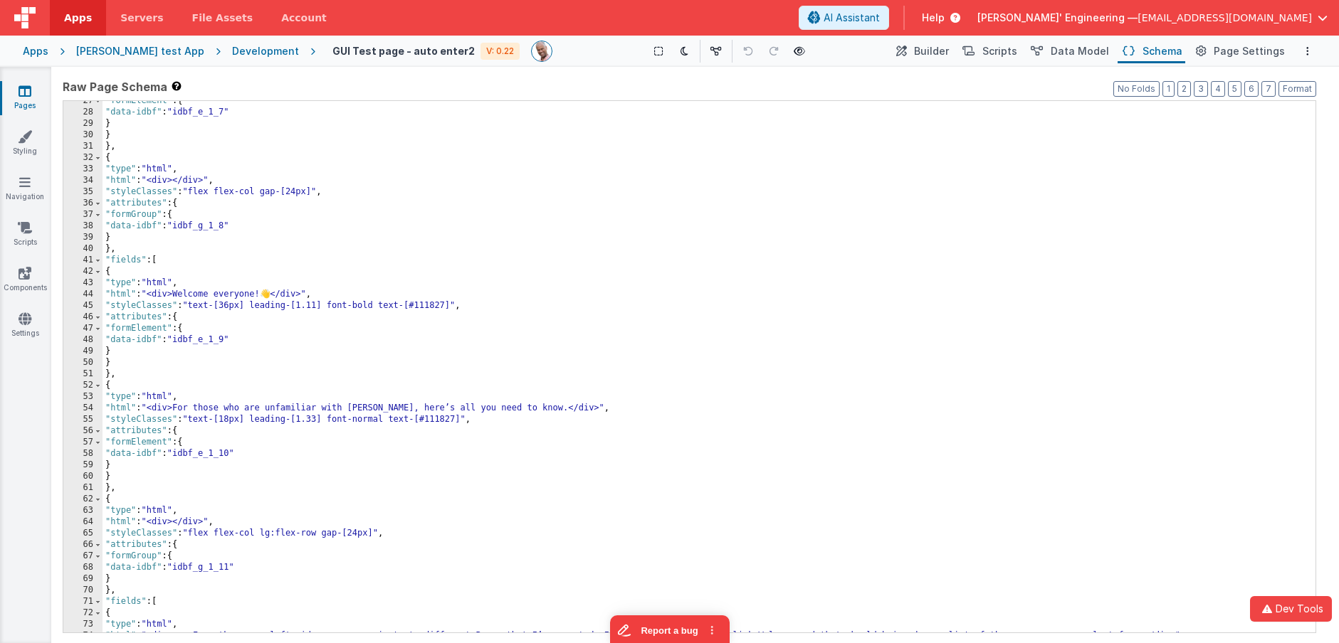
scroll to position [0, 0]
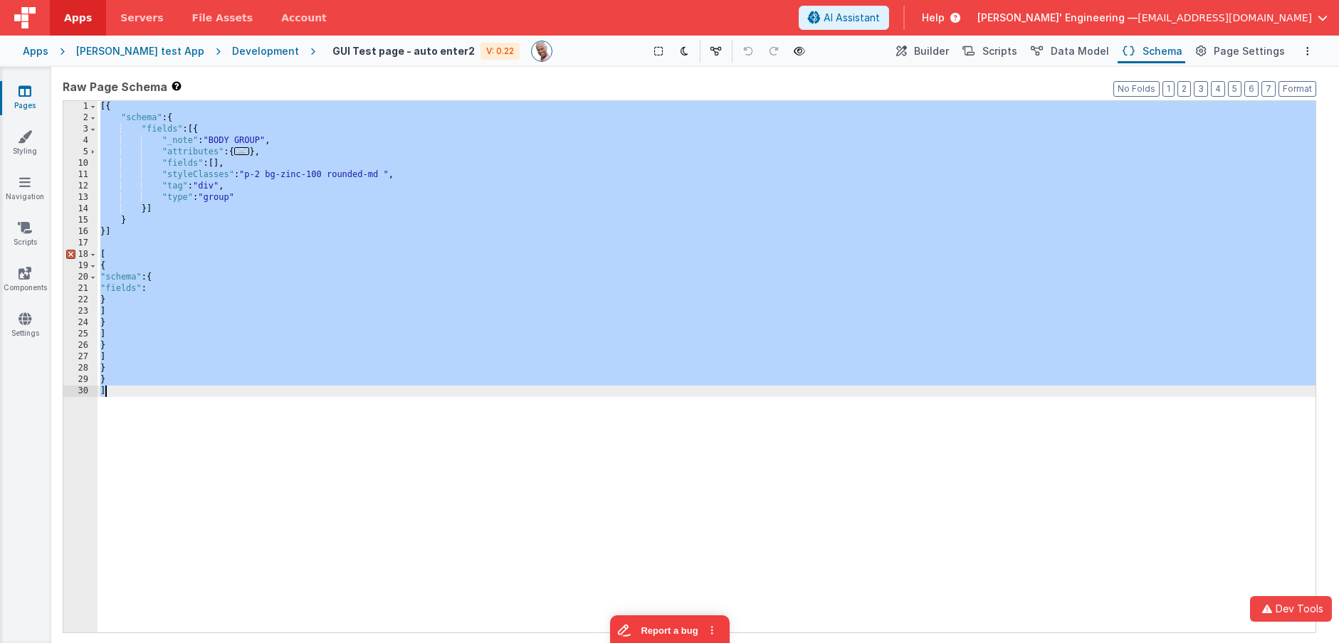
drag, startPoint x: 238, startPoint y: 185, endPoint x: 221, endPoint y: 195, distance: 20.4
click at [238, 185] on div "[{ "schema" : { "fields" : [{ "_note" : "BODY GROUP" , "attributes" : { ... } ,…" at bounding box center [707, 378] width 1218 height 554
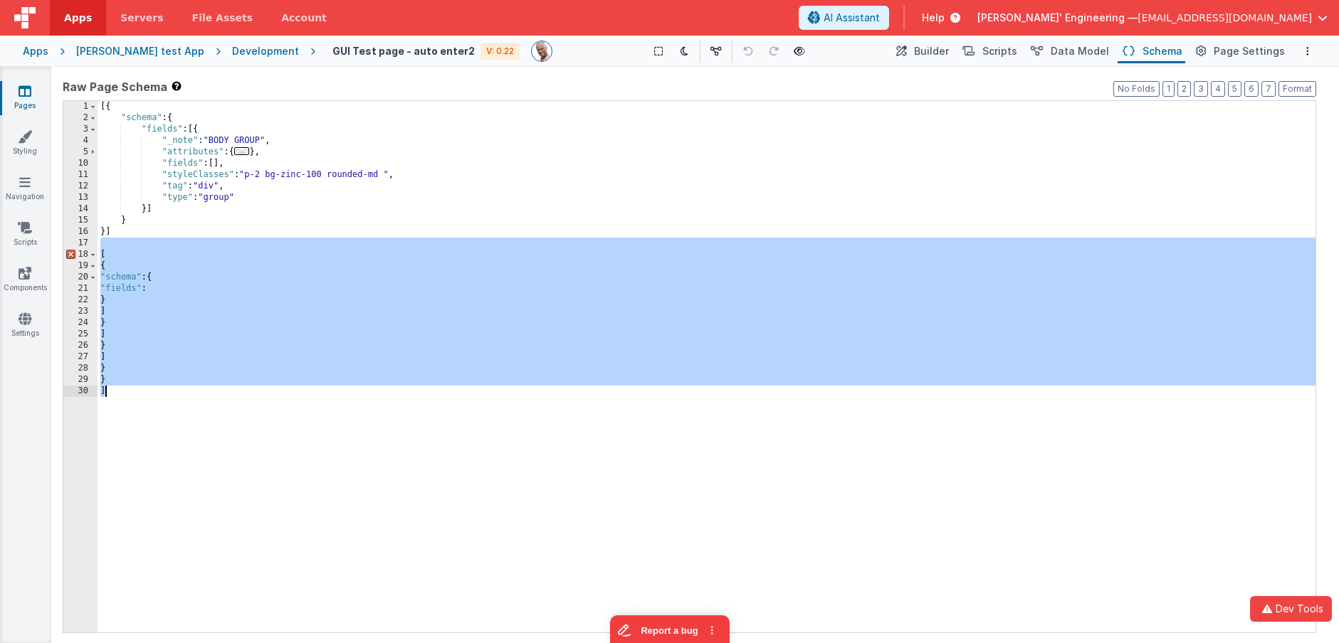
drag, startPoint x: 138, startPoint y: 248, endPoint x: 161, endPoint y: 596, distance: 348.8
click at [160, 566] on div "[{ "schema" : { "fields" : [{ "_note" : "BODY GROUP" , "attributes" : { ... } ,…" at bounding box center [707, 378] width 1218 height 554
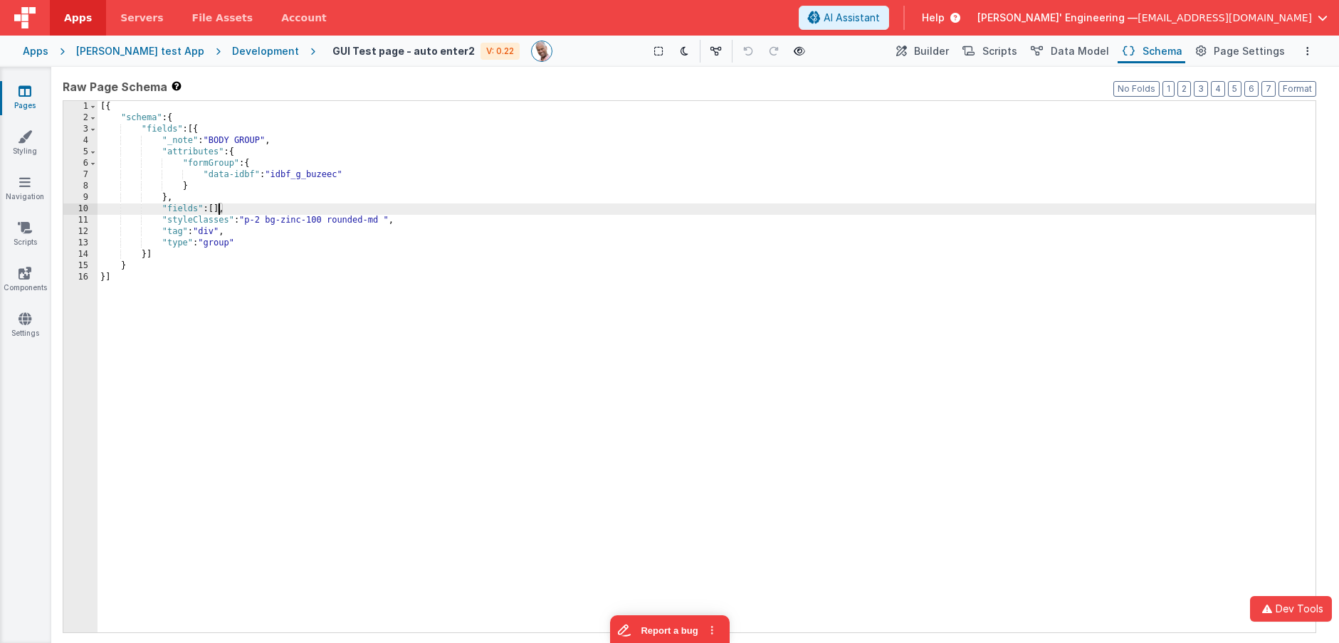
click at [219, 209] on div "[{ "schema" : { "fields" : [{ "_note" : "BODY GROUP" , "attributes" : { "formGr…" at bounding box center [707, 378] width 1218 height 554
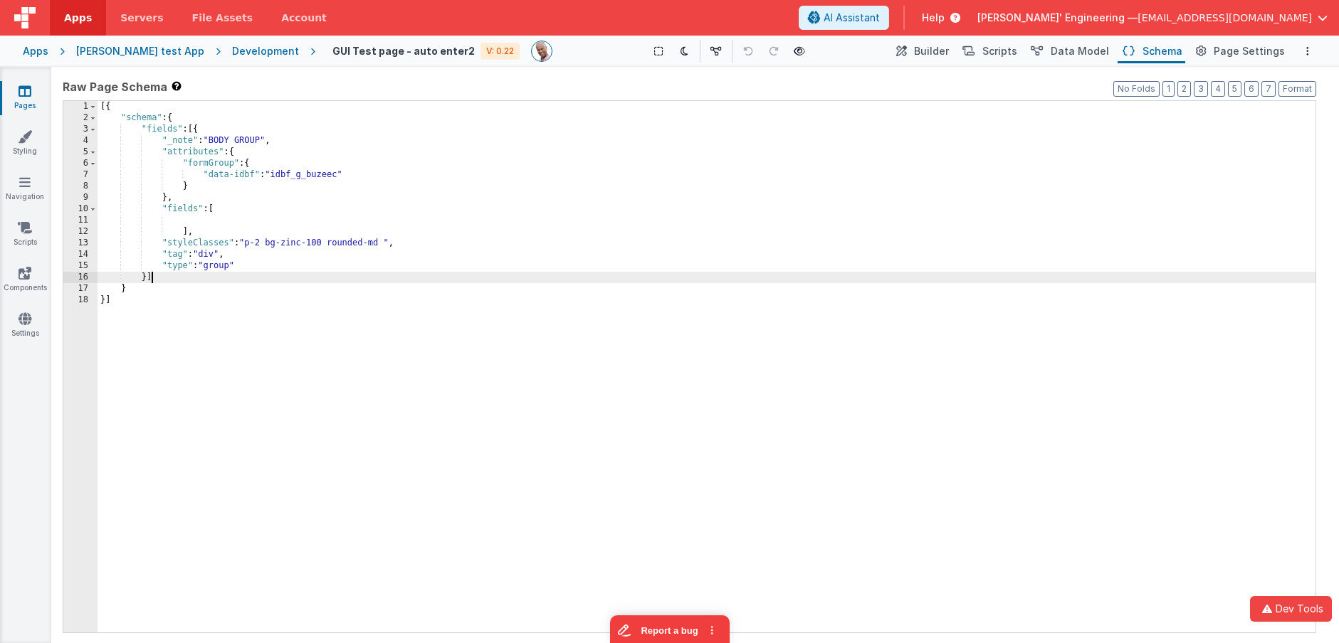
click at [386, 283] on div "[{ "schema" : { "fields" : [{ "_note" : "BODY GROUP" , "attributes" : { "formGr…" at bounding box center [707, 378] width 1218 height 554
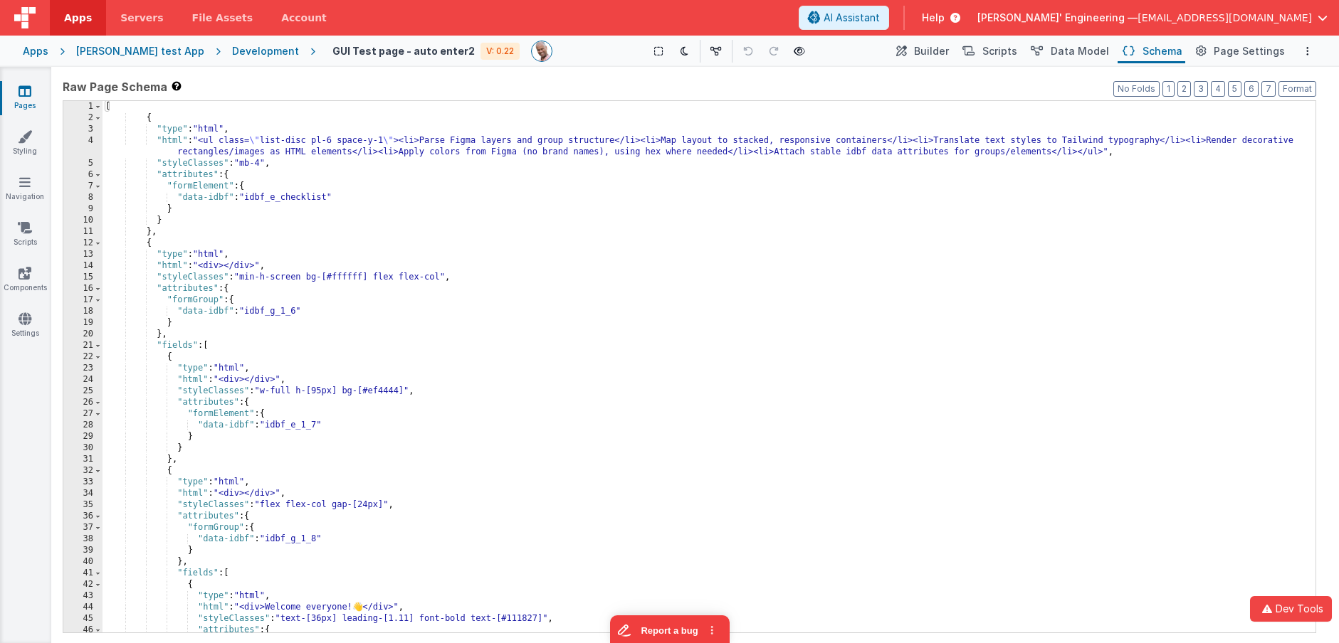
click at [344, 289] on div "[ { "type" : "html" , "html" : "<ul class= \" list-disc pl-6 space-y-1 \" ><li>…" at bounding box center [708, 378] width 1213 height 554
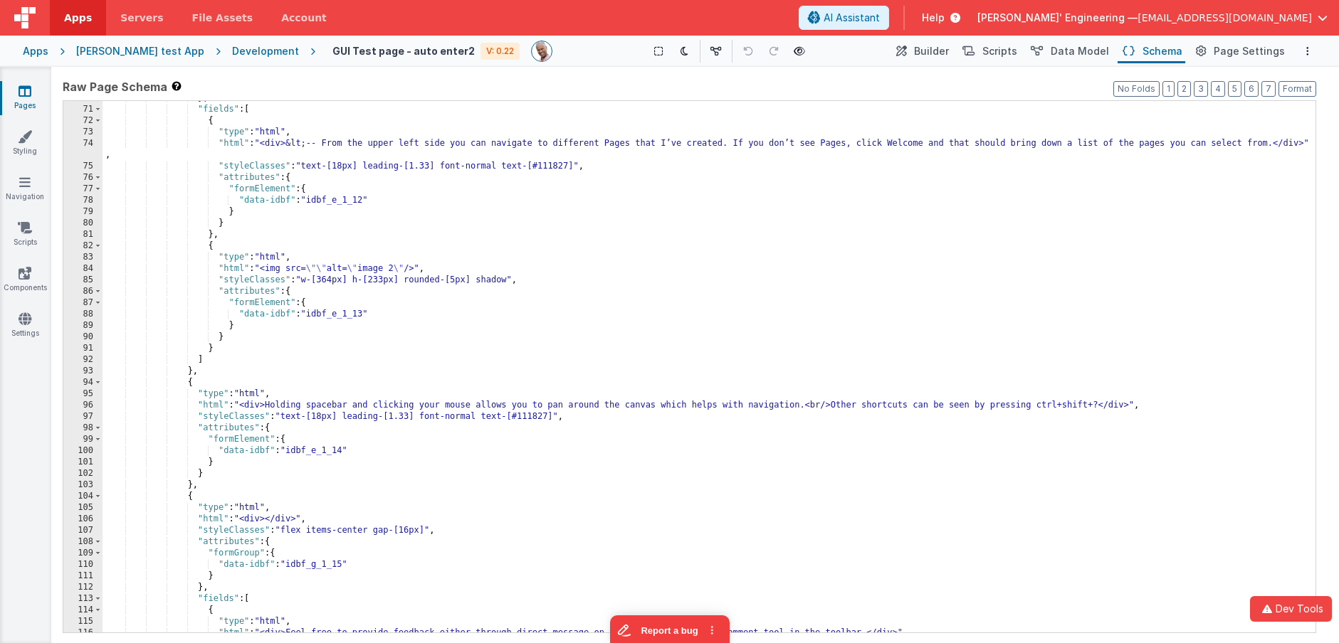
scroll to position [1085, 0]
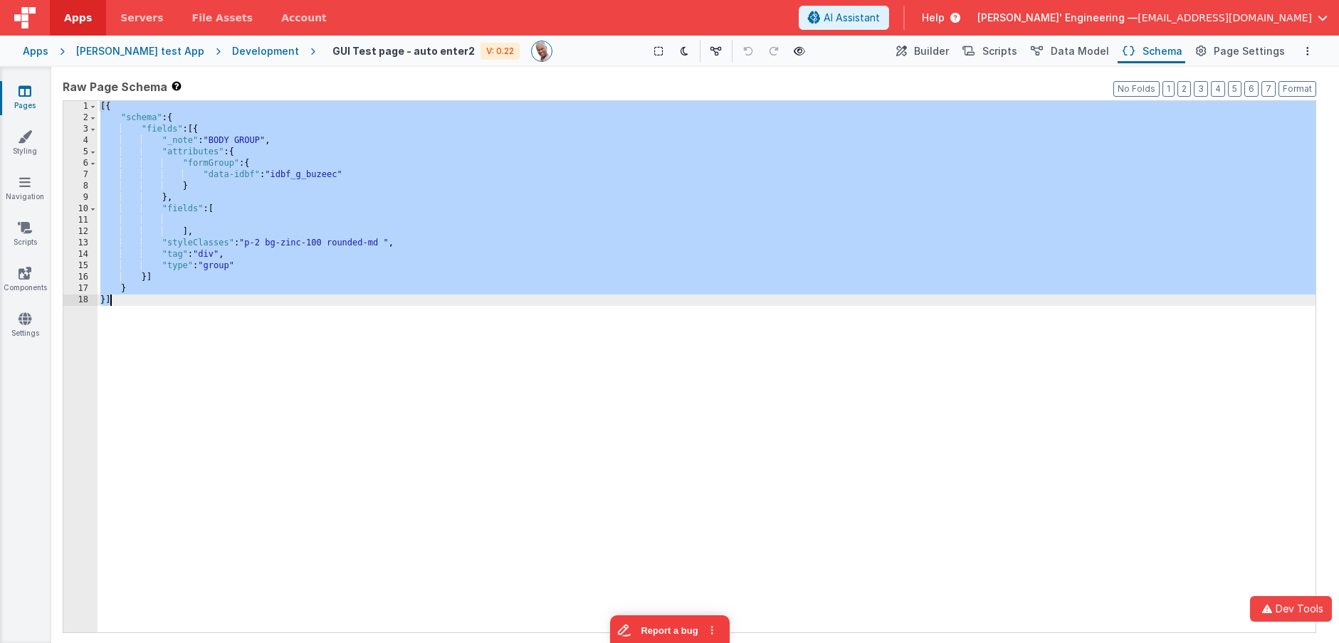
drag, startPoint x: 555, startPoint y: 362, endPoint x: 538, endPoint y: 357, distance: 17.6
click at [555, 362] on div "[{ "schema" : { "fields" : [{ "_note" : "BODY GROUP" , "attributes" : { "formGr…" at bounding box center [707, 378] width 1218 height 554
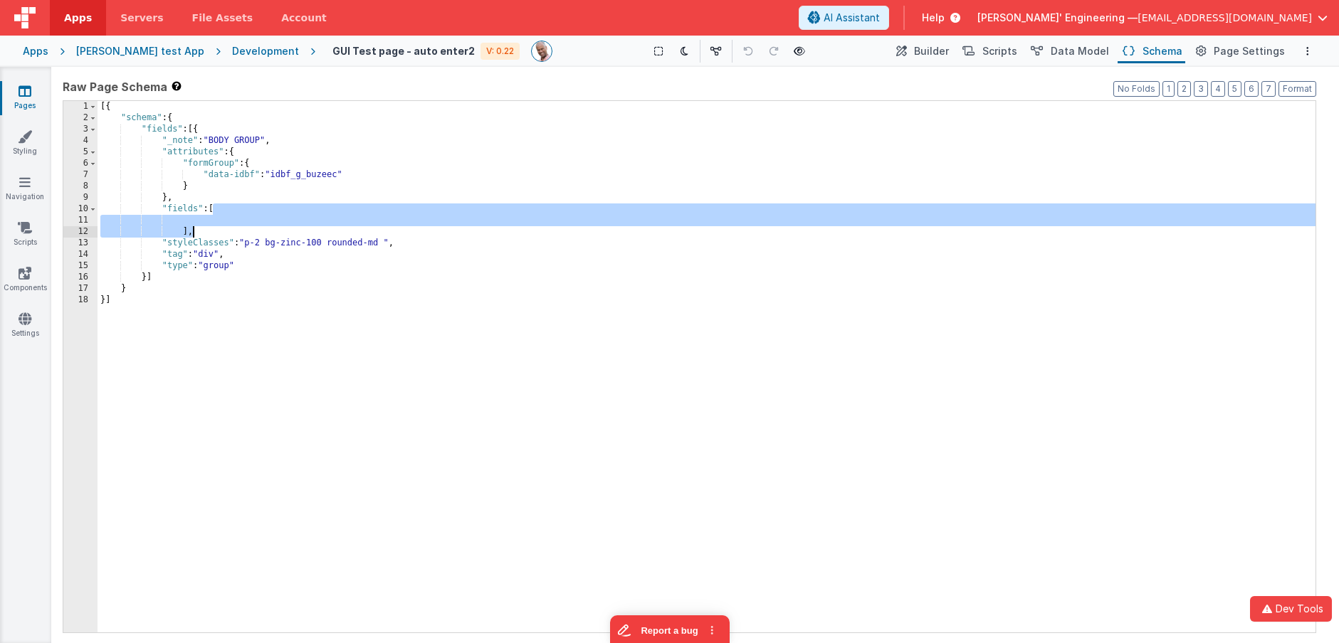
drag, startPoint x: 213, startPoint y: 208, endPoint x: 192, endPoint y: 227, distance: 28.2
click at [191, 228] on div "[{ "schema" : { "fields" : [{ "_note" : "BODY GROUP" , "attributes" : { "formGr…" at bounding box center [707, 378] width 1218 height 554
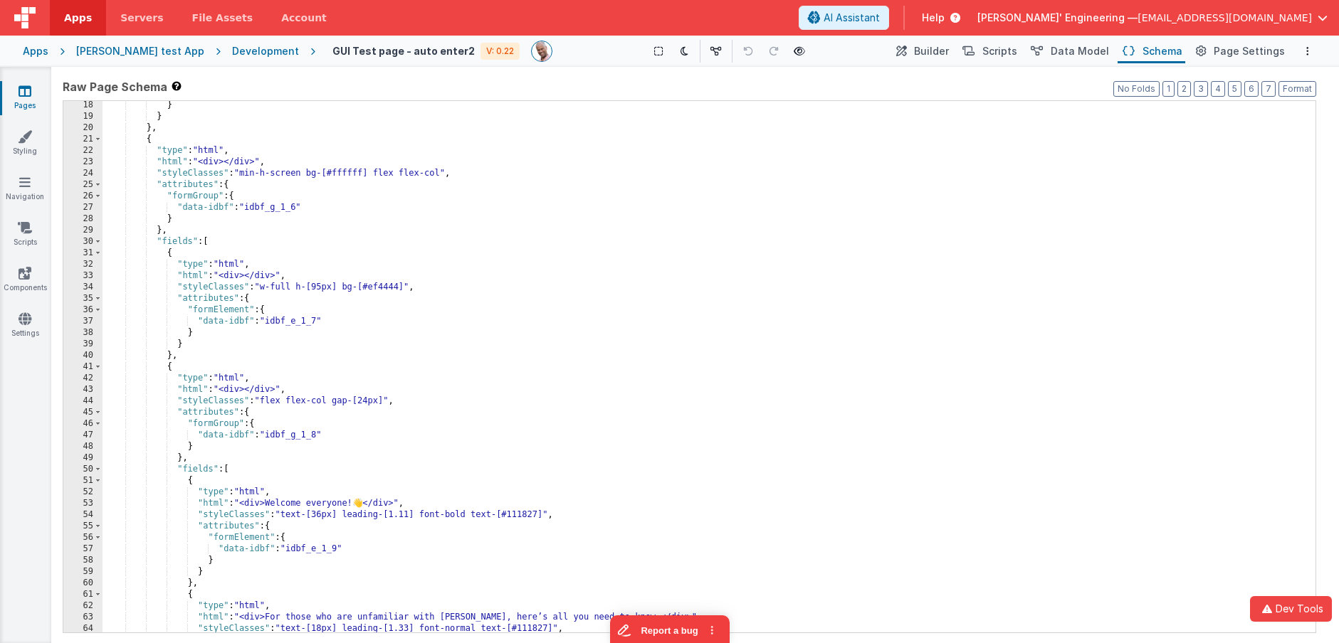
scroll to position [206, 0]
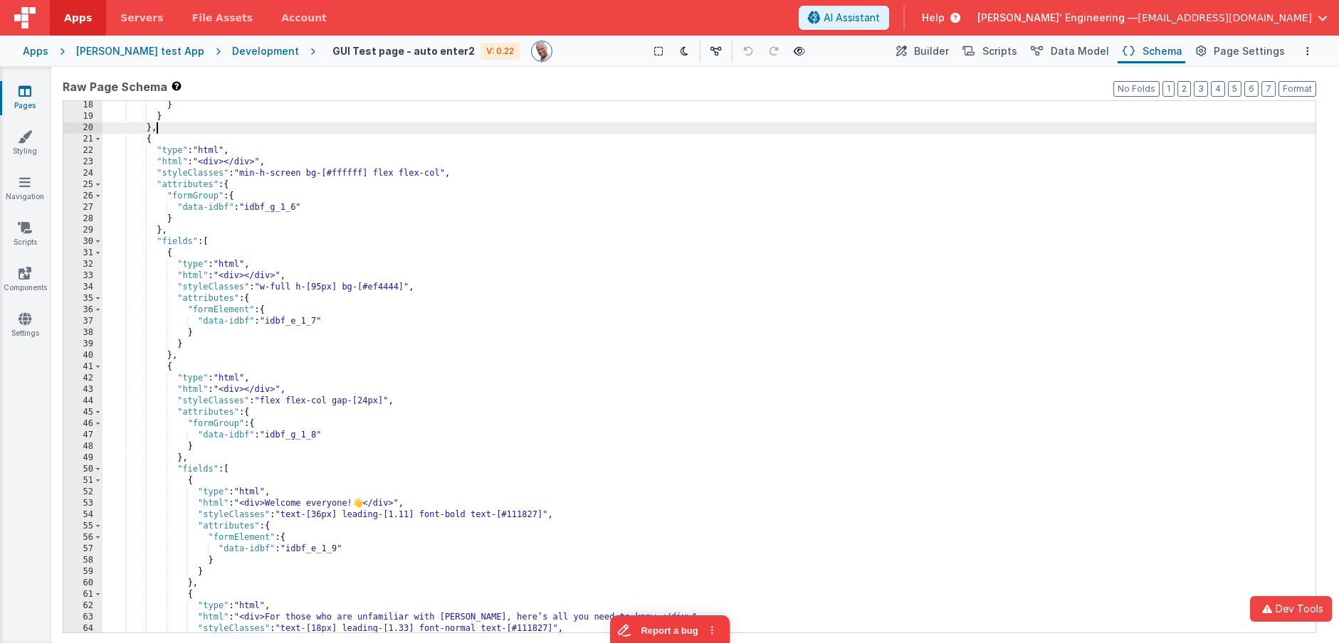
drag, startPoint x: 984, startPoint y: 124, endPoint x: 987, endPoint y: 114, distance: 10.6
click at [984, 123] on div "} } } , { "type" : "html" , "html" : "<div></div>" , "styleClasses" : "min-h-sc…" at bounding box center [708, 377] width 1213 height 554
click at [949, 51] on span "Builder" at bounding box center [931, 51] width 35 height 14
